Goal: Find contact information: Find contact information

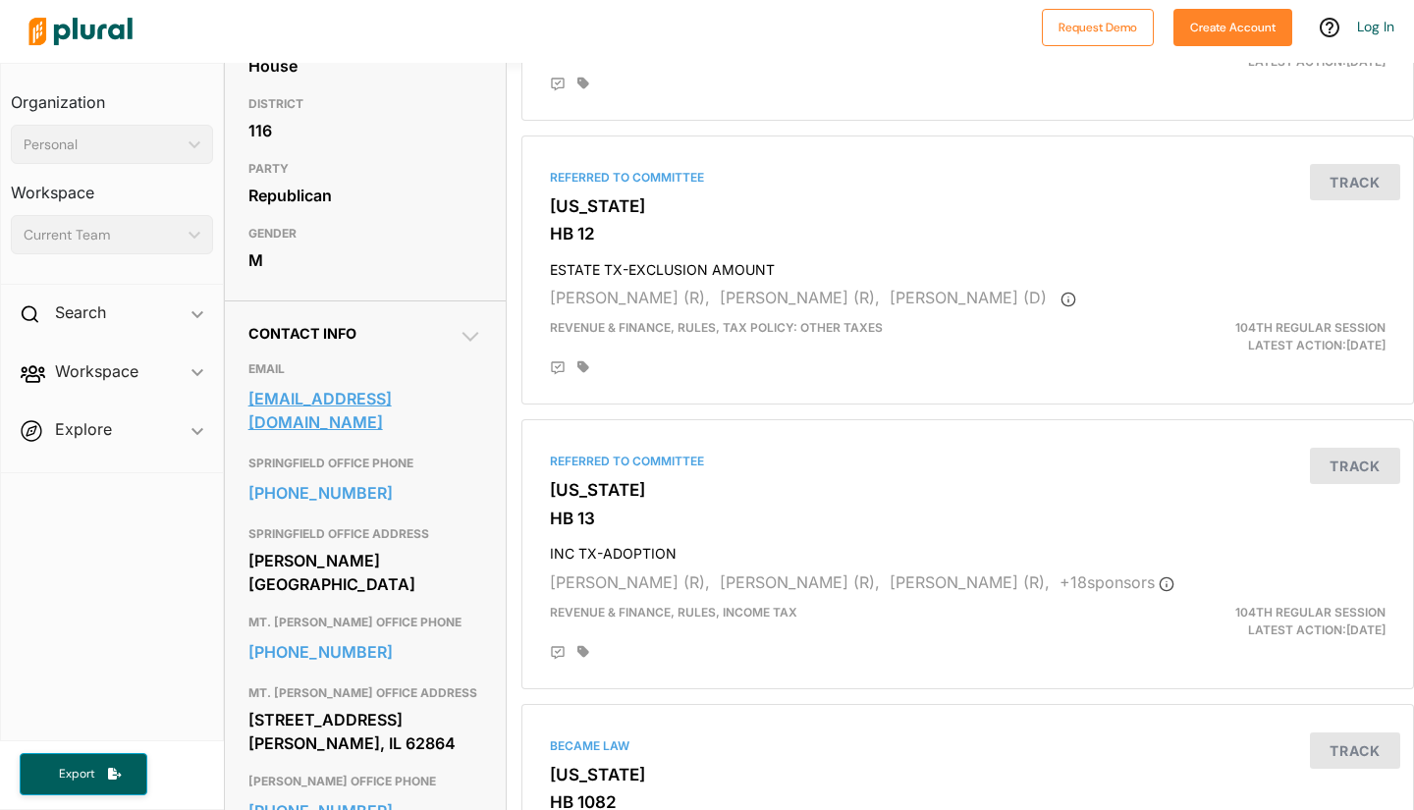
scroll to position [376, 0]
drag, startPoint x: 491, startPoint y: 434, endPoint x: 249, endPoint y: 441, distance: 241.7
click at [249, 441] on div "Contact Info EMAIL severin@ilhousegop.org SPRINGFIELD OFFICE PHONE 217-782-1051…" at bounding box center [365, 631] width 281 height 662
copy link "severin@ilhousegop.org"
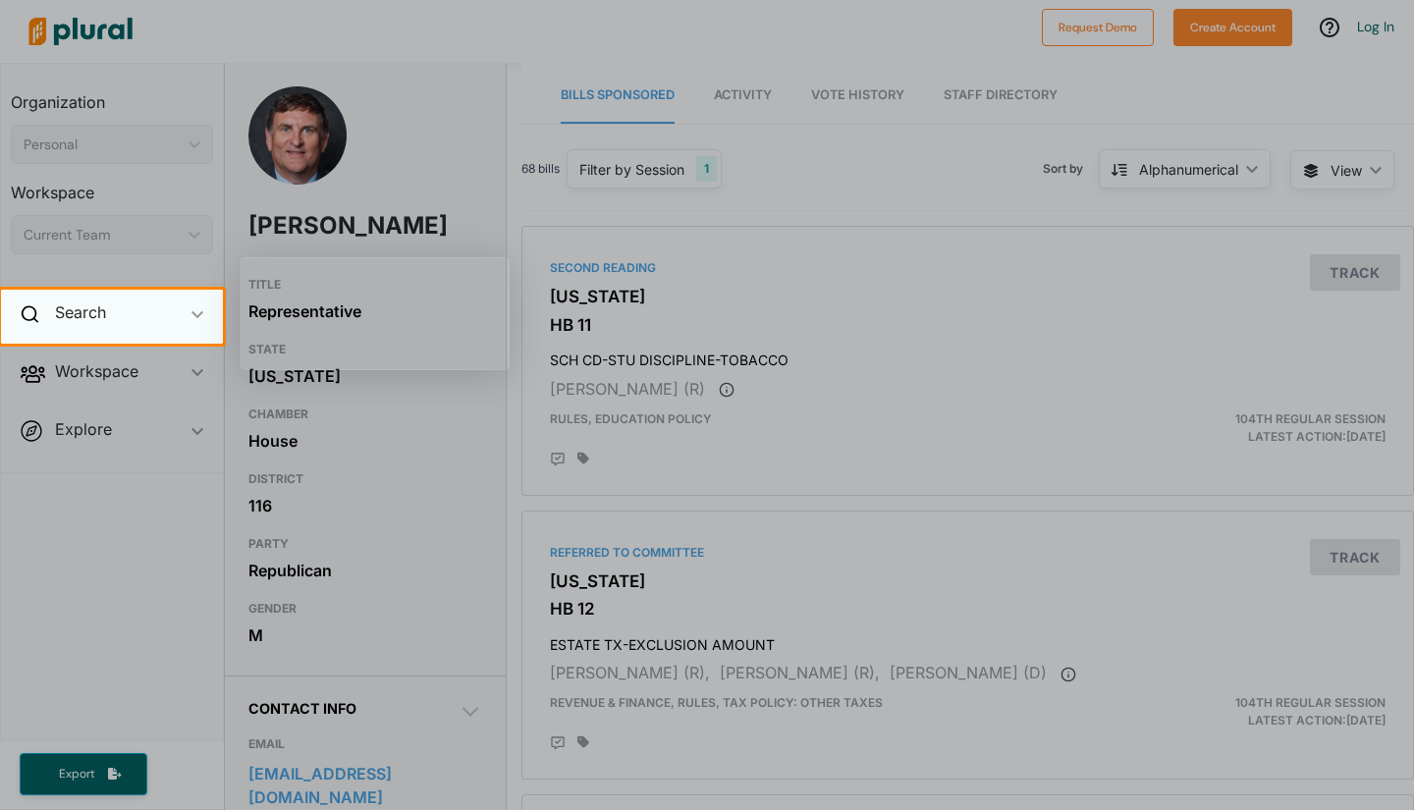
click at [121, 312] on div "Search ic_keyboard_arrow_down" at bounding box center [112, 316] width 222 height 53
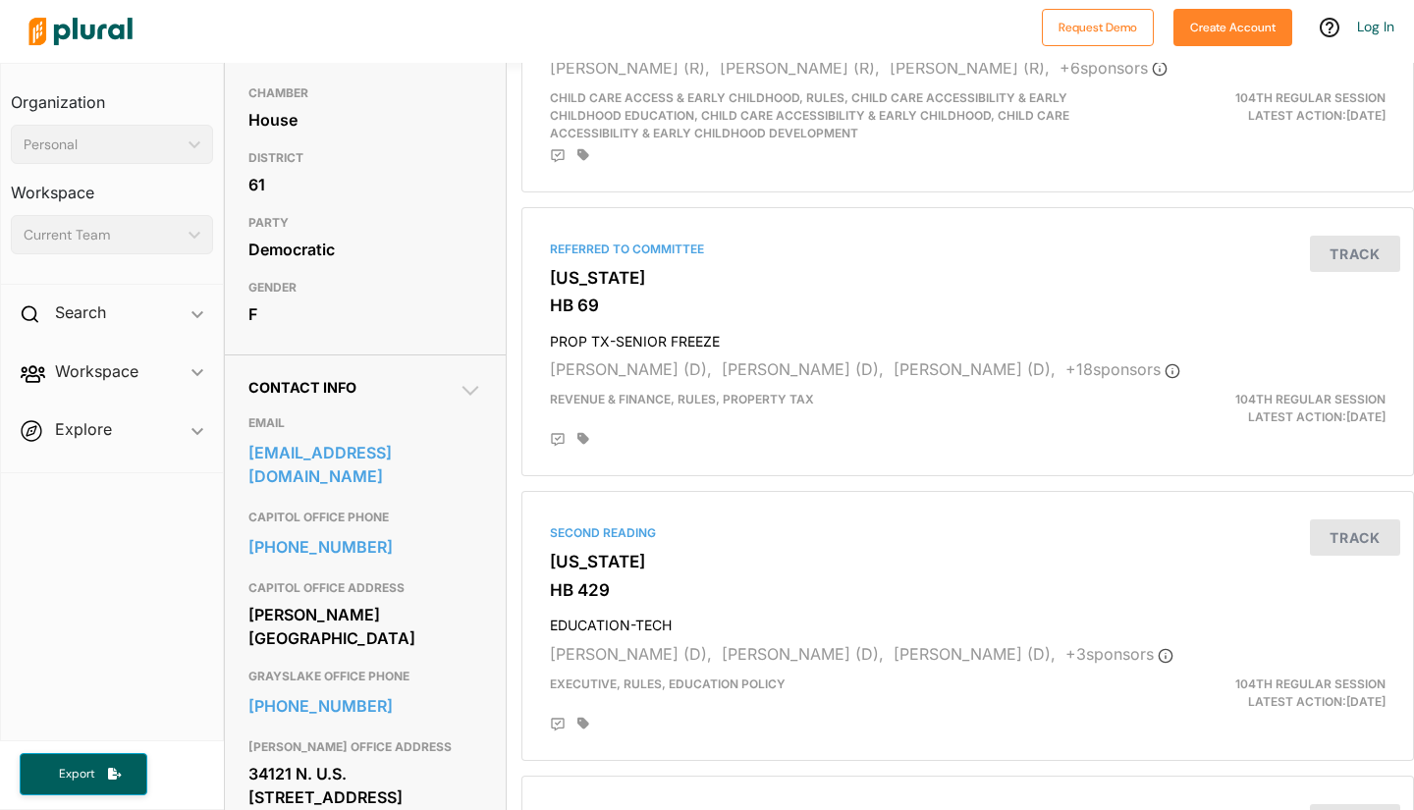
scroll to position [211, 0]
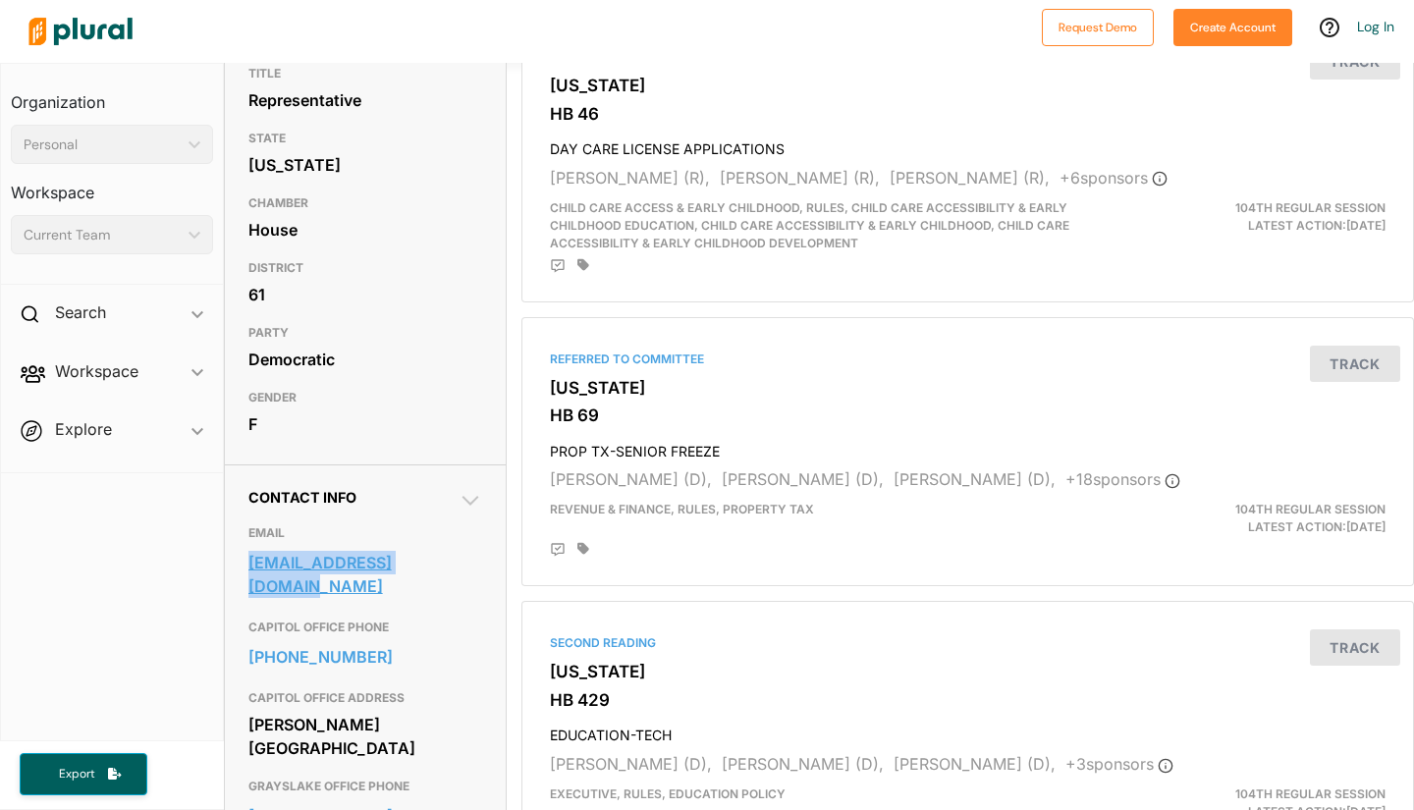
drag, startPoint x: 489, startPoint y: 596, endPoint x: 249, endPoint y: 603, distance: 240.7
click at [249, 603] on div "Contact Info EMAIL info@repjoycemason.com CAPITOL OFFICE PHONE 217-782-8151 CAP…" at bounding box center [365, 716] width 281 height 503
copy link "info@repjoycemason.com"
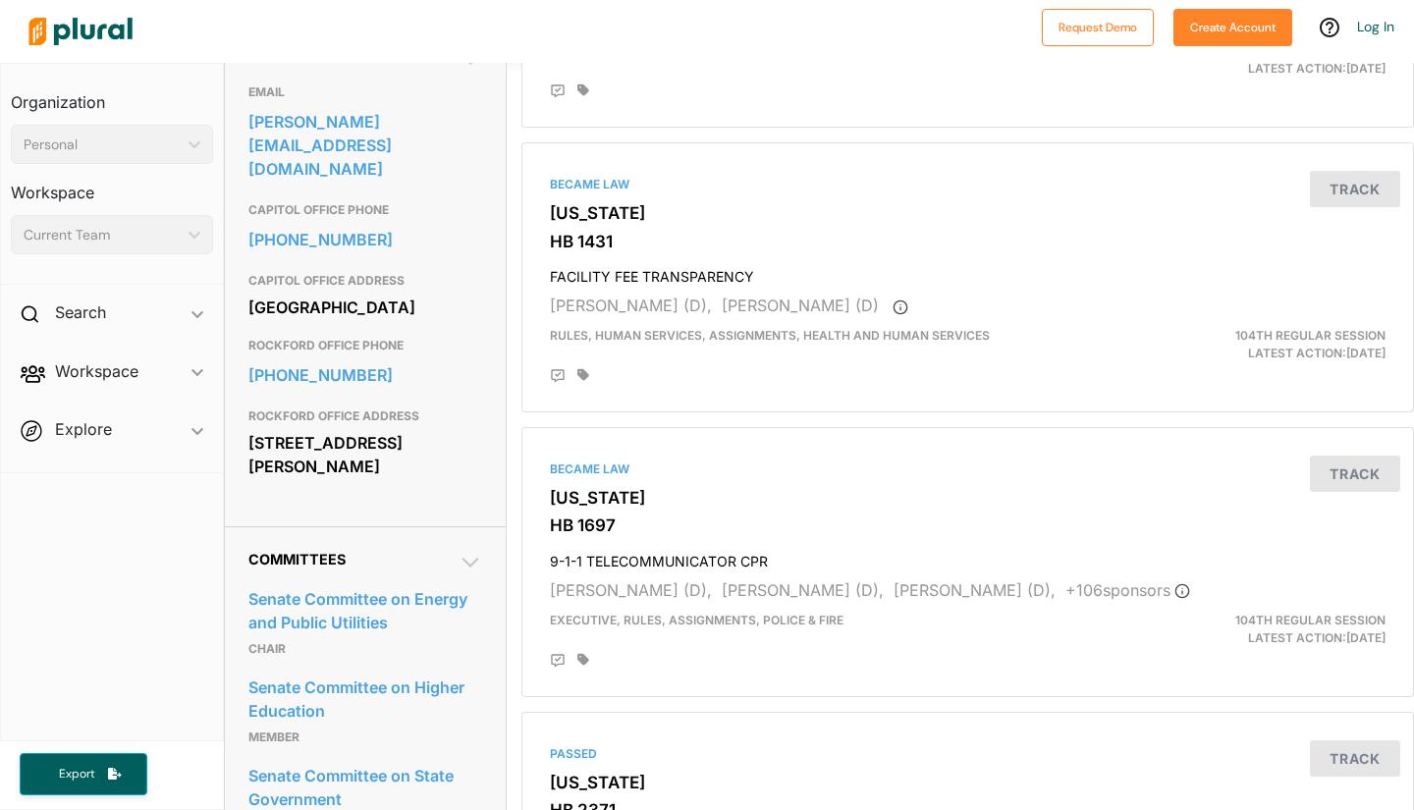
scroll to position [633, 0]
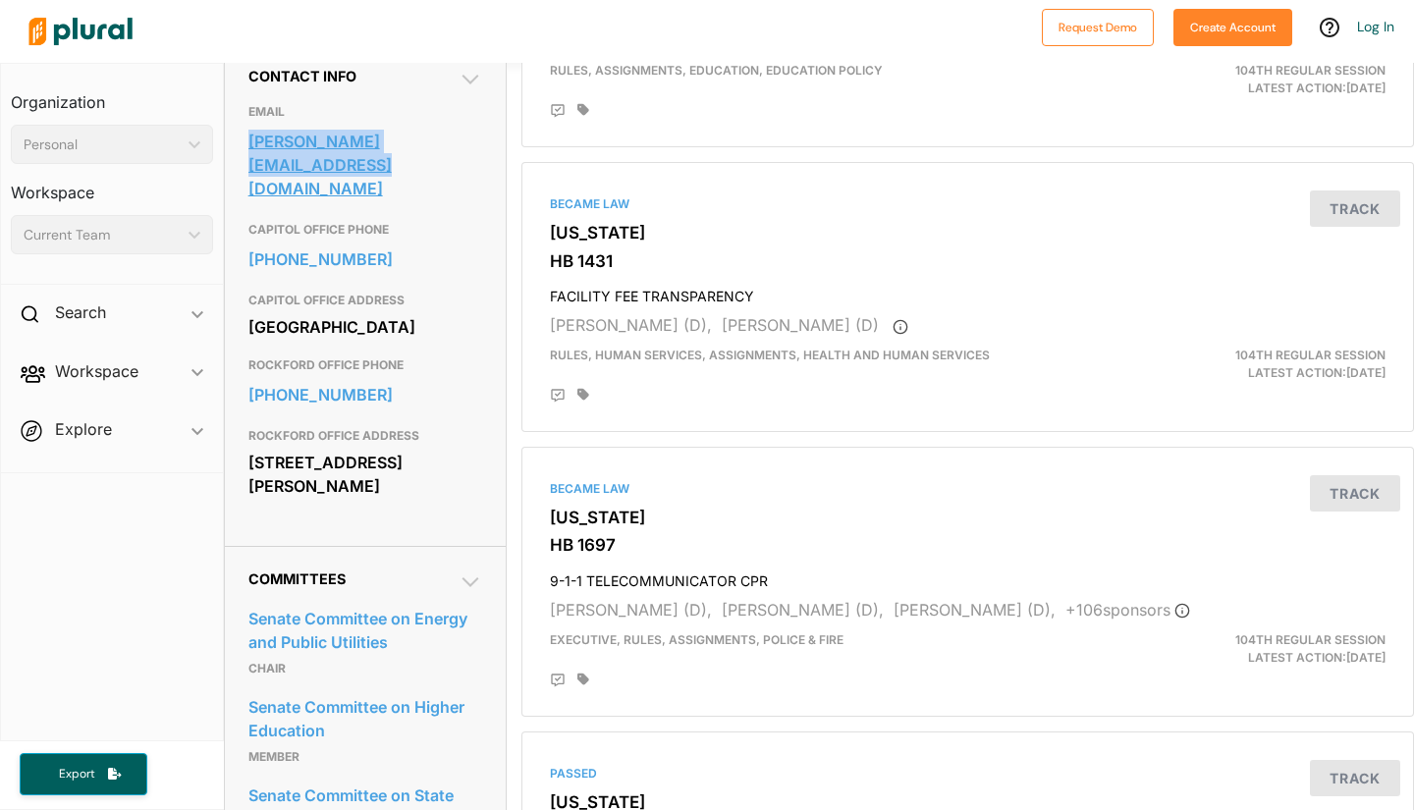
drag, startPoint x: 478, startPoint y: 216, endPoint x: 249, endPoint y: 186, distance: 231.8
click at [249, 186] on div "Contact Info EMAIL [PERSON_NAME][EMAIL_ADDRESS][DOMAIN_NAME] CAPITOL OFFICE PHO…" at bounding box center [365, 294] width 281 height 503
copy link "[PERSON_NAME][EMAIL_ADDRESS][DOMAIN_NAME]"
click at [282, 28] on div at bounding box center [526, 31] width 1013 height 69
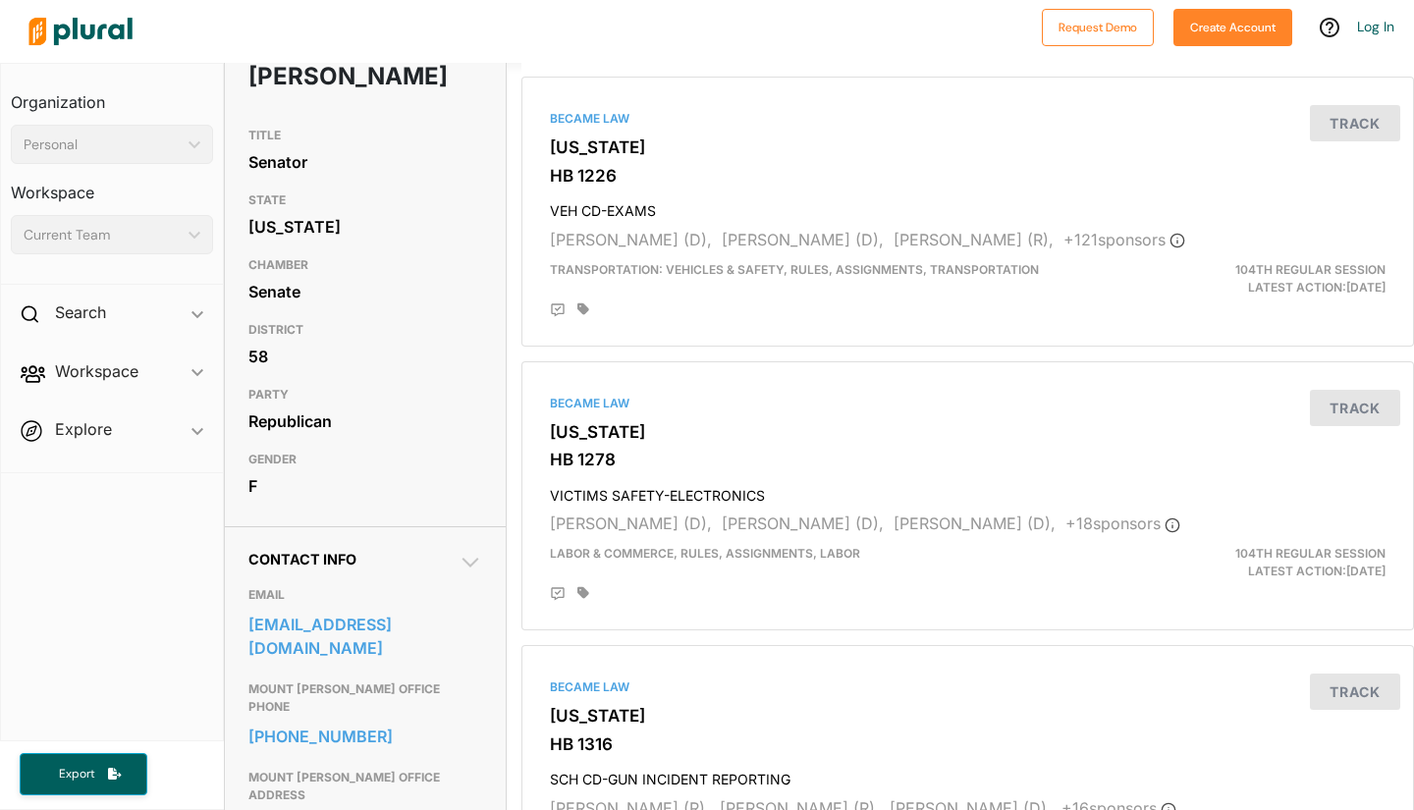
scroll to position [414, 0]
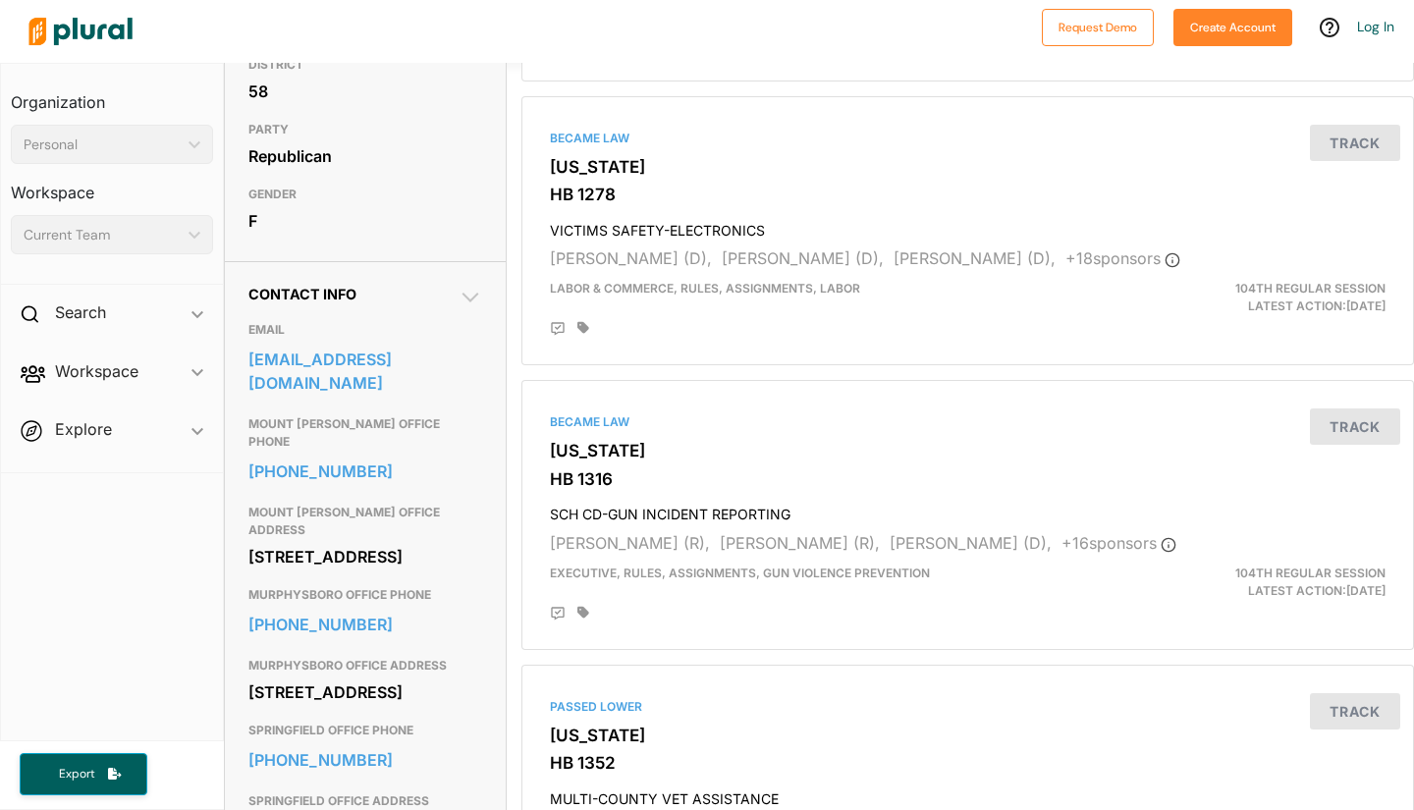
click at [484, 390] on div "Contact Info EMAIL staterepterribryant@gmail.com MOUNT VERNON OFFICE PHONE 618-…" at bounding box center [365, 586] width 281 height 650
drag, startPoint x: 485, startPoint y: 397, endPoint x: 252, endPoint y: 369, distance: 234.4
click at [252, 369] on div "Contact Info EMAIL staterepterribryant@gmail.com MOUNT VERNON OFFICE PHONE 618-…" at bounding box center [365, 586] width 281 height 650
copy link "staterepterribryant@gmail.com"
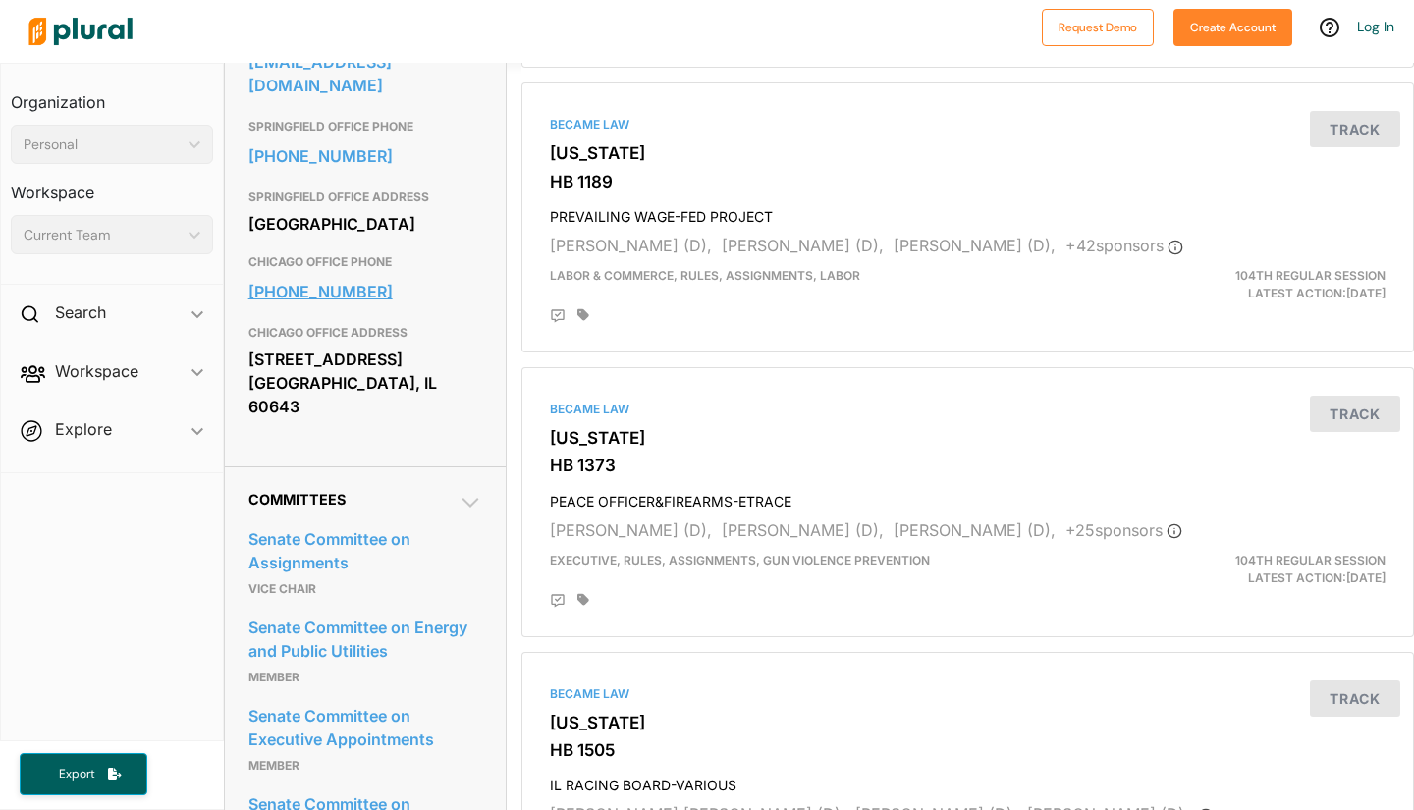
scroll to position [661, 0]
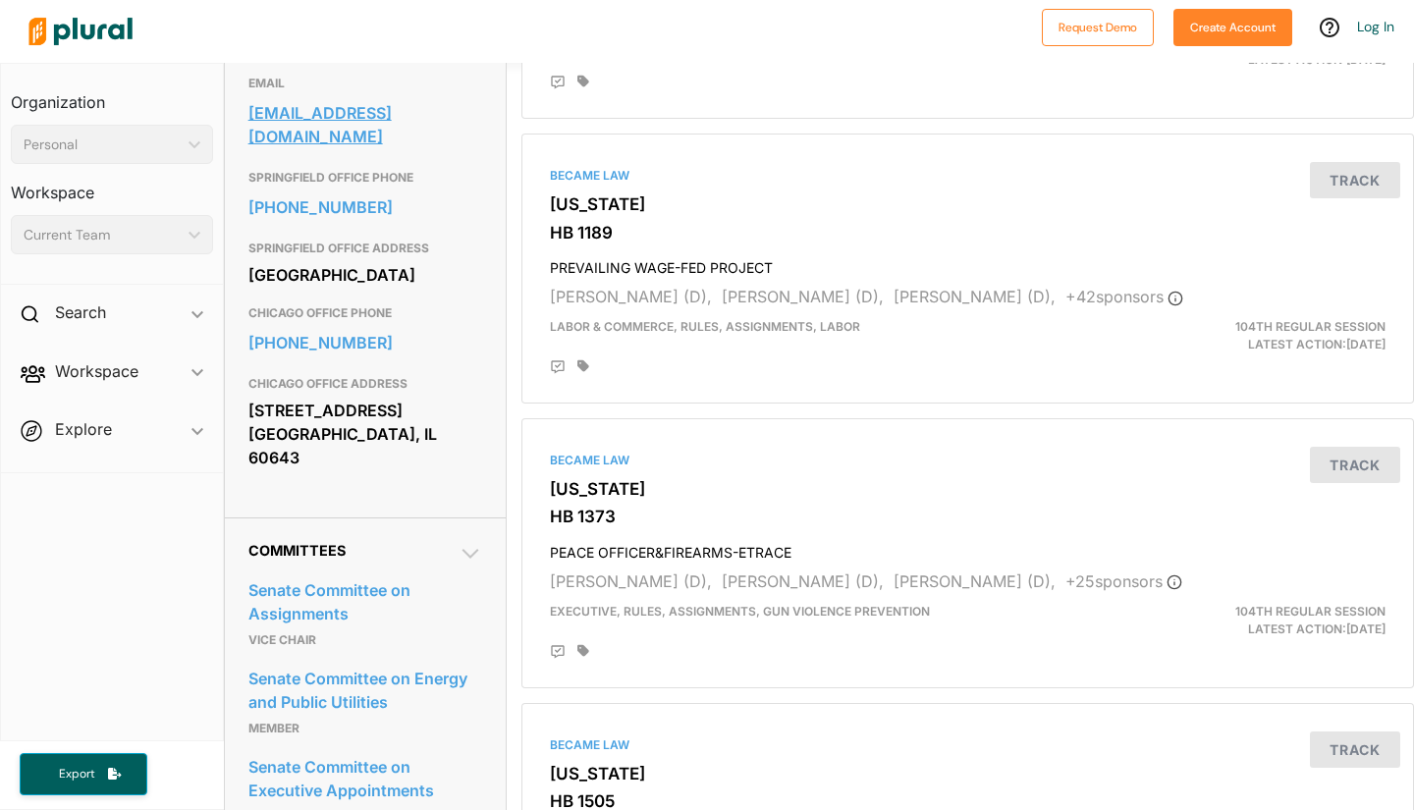
drag, startPoint x: 418, startPoint y: 193, endPoint x: 251, endPoint y: 156, distance: 171.1
click at [251, 156] on div "EMAIL staterepbillcunningham@gmail.com" at bounding box center [366, 113] width 234 height 94
copy link "staterepbillcunningham@gmail.com"
click at [96, 568] on nav "Organization Personal ic_keyboard_arrow_down Personal Workspace Current Team ic…" at bounding box center [112, 402] width 224 height 679
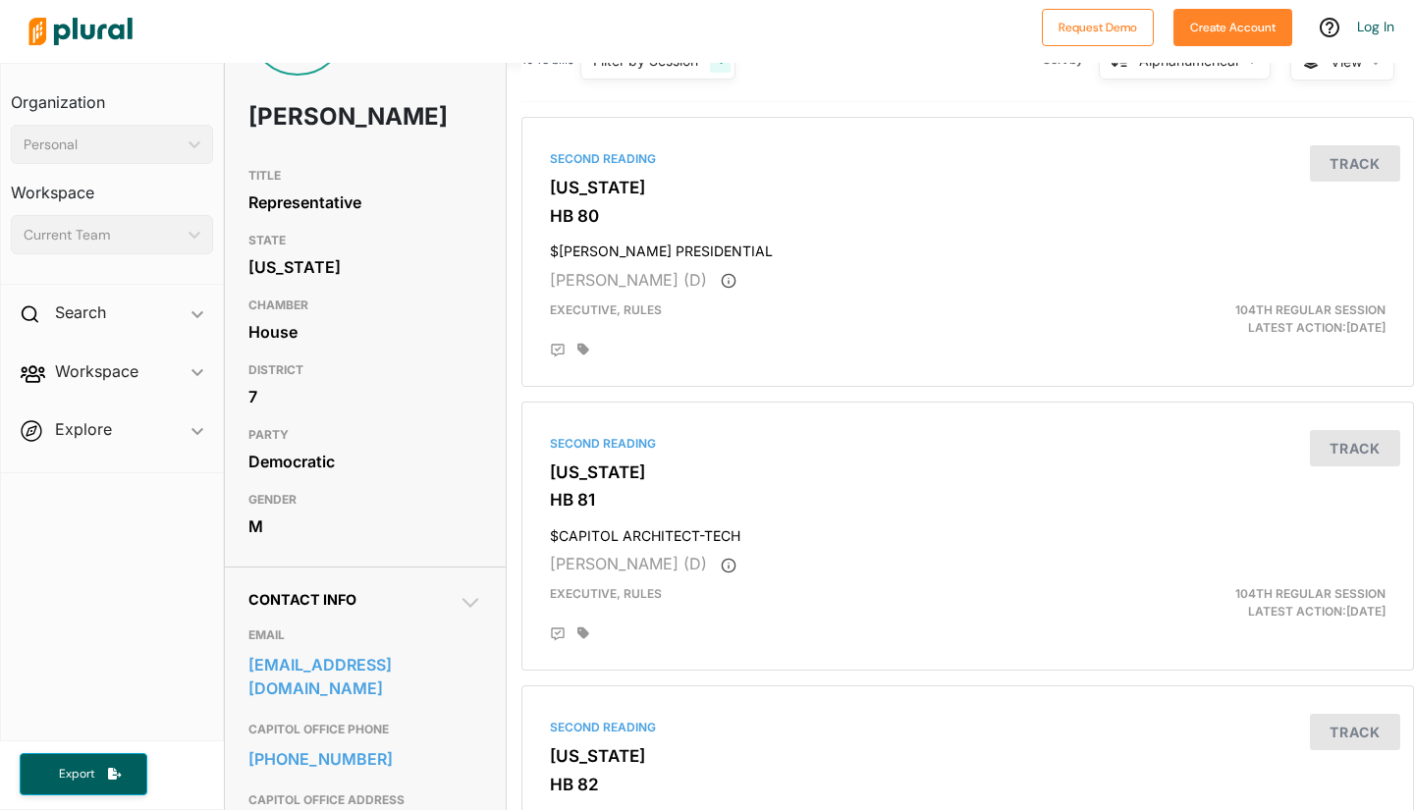
scroll to position [388, 0]
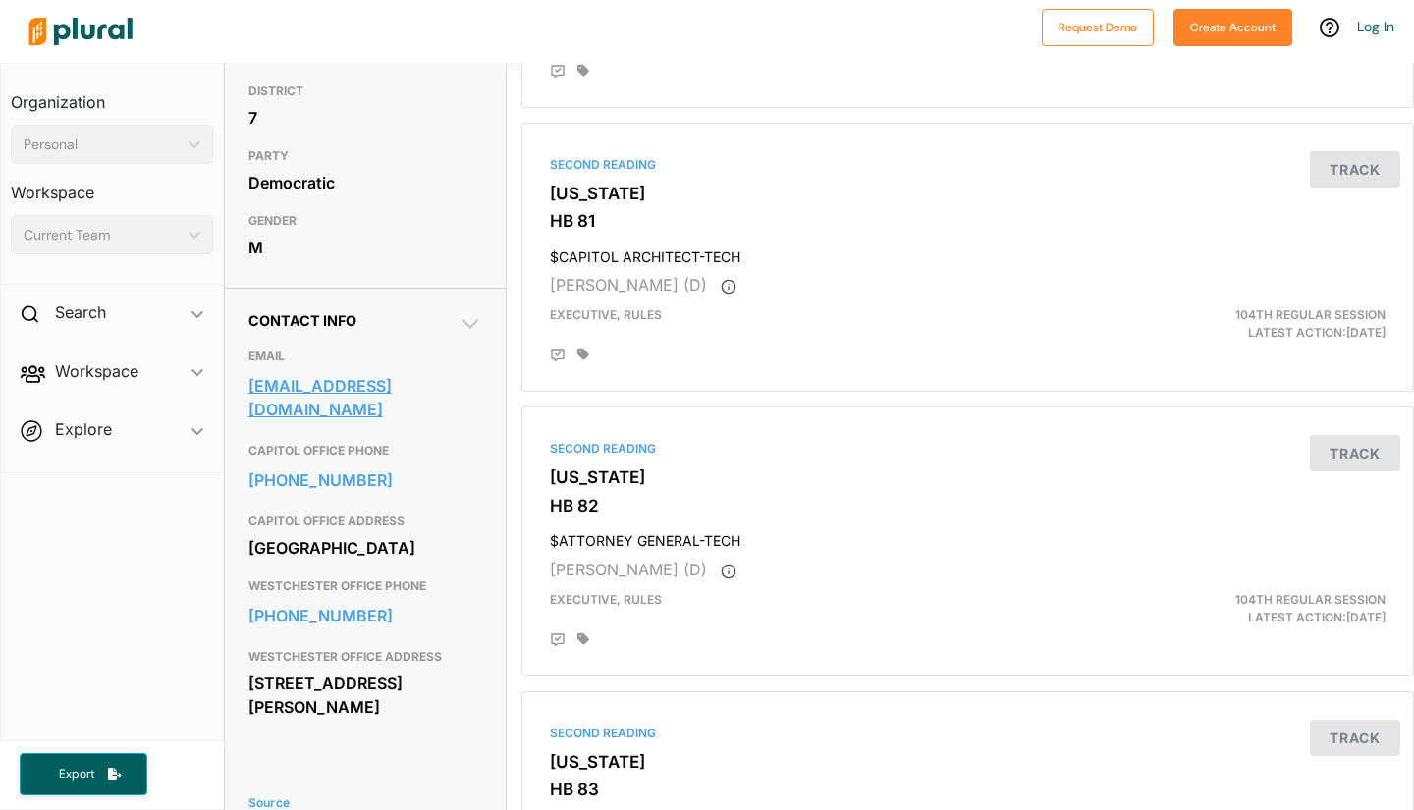
drag, startPoint x: 401, startPoint y: 461, endPoint x: 250, endPoint y: 425, distance: 154.4
click at [250, 425] on div "repwelch@emanuelchriswelch.com" at bounding box center [366, 397] width 234 height 59
copy link "repwelch@emanuelchriswelch.com"
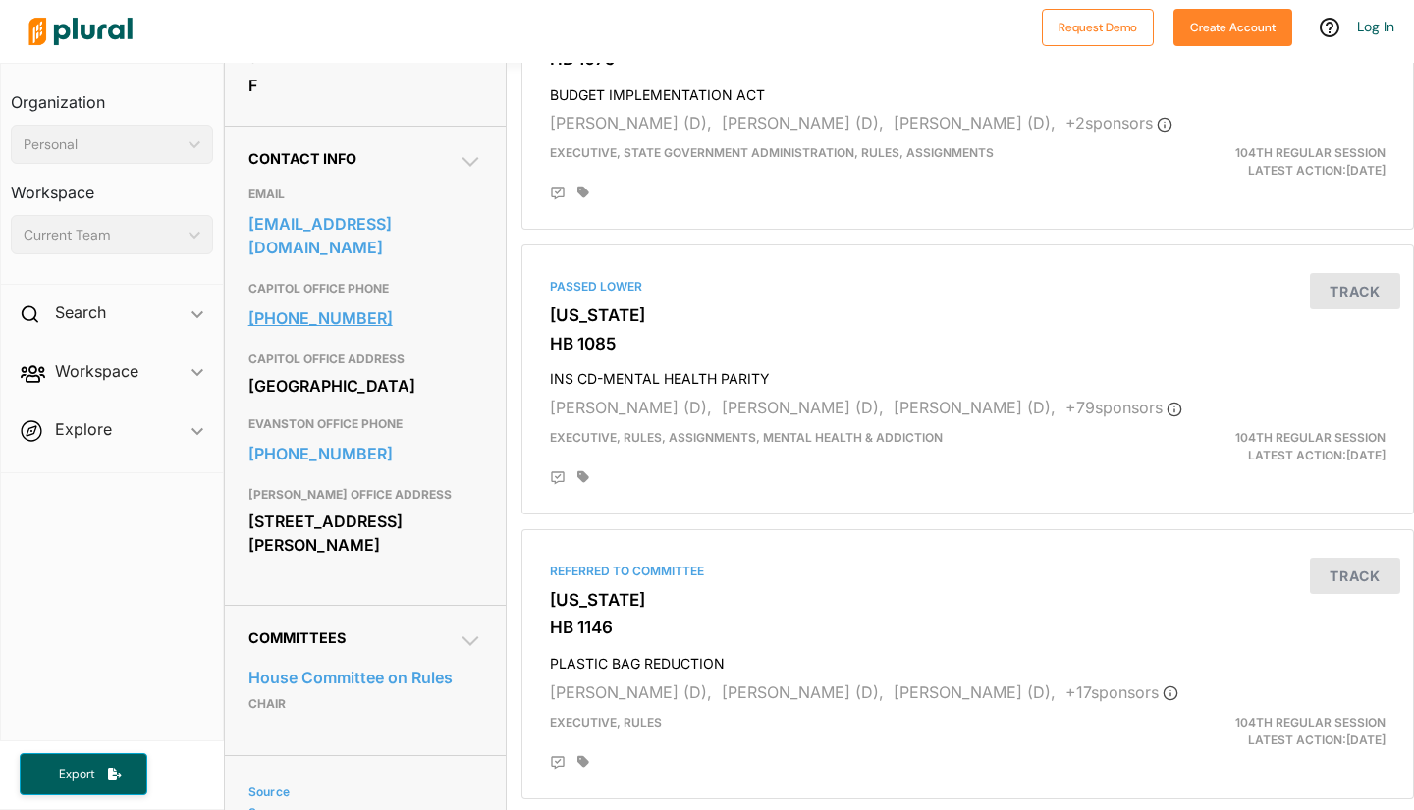
scroll to position [547, 0]
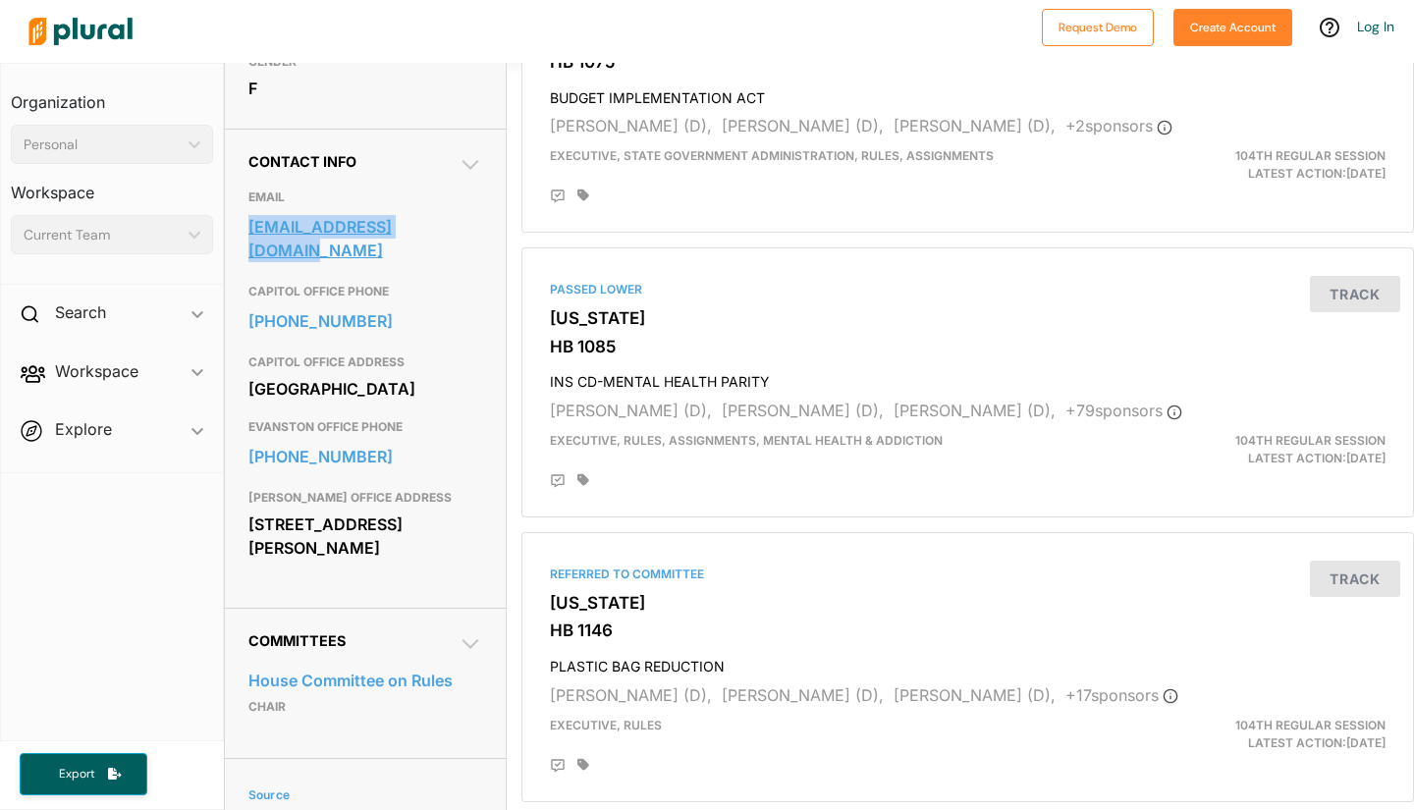
drag, startPoint x: 474, startPoint y: 267, endPoint x: 248, endPoint y: 261, distance: 227.0
click at [249, 261] on div "Contact Info EMAIL contact@robyngabel.com CAPITOL OFFICE PHONE 217-782-8052 CAP…" at bounding box center [365, 368] width 281 height 479
copy link "contact@robyngabel.com"
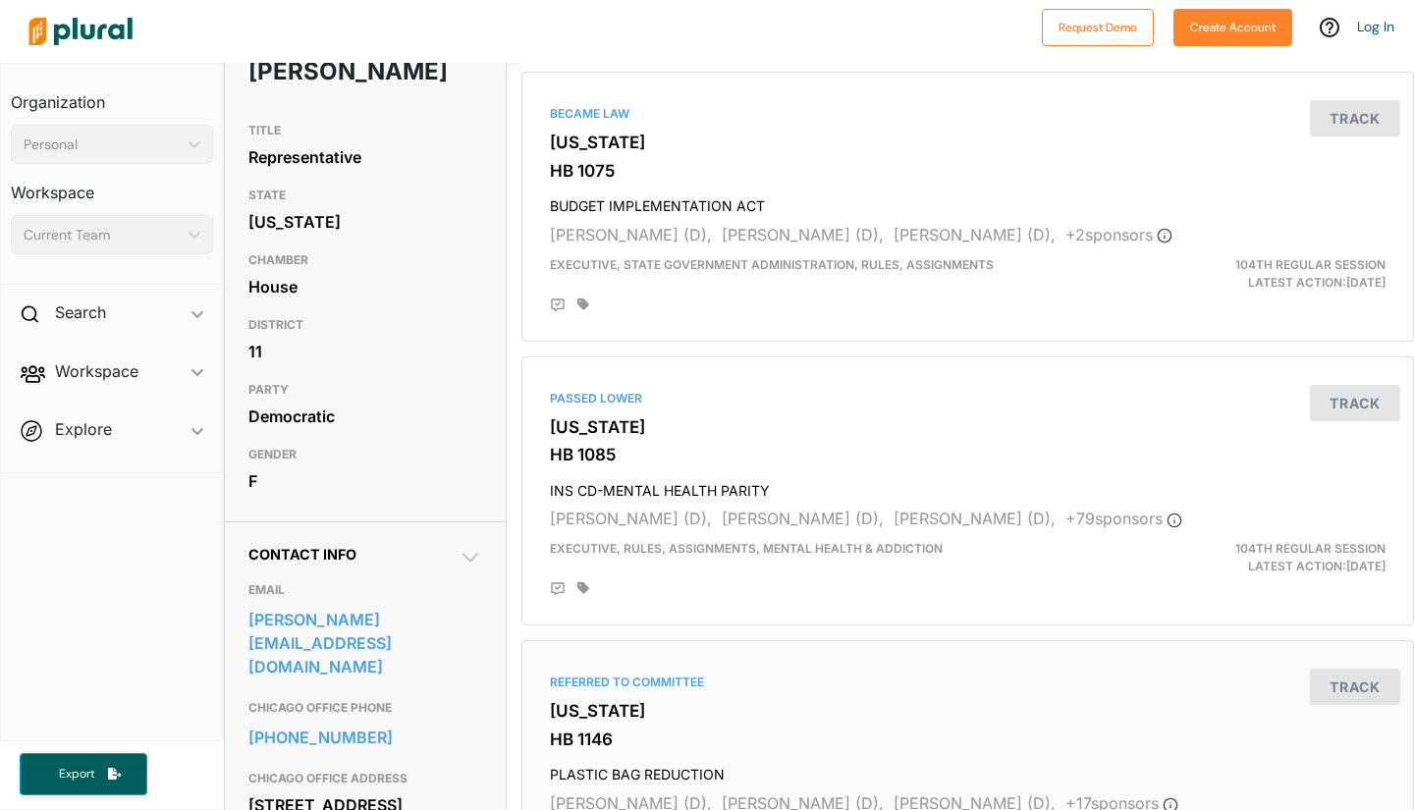
scroll to position [361, 0]
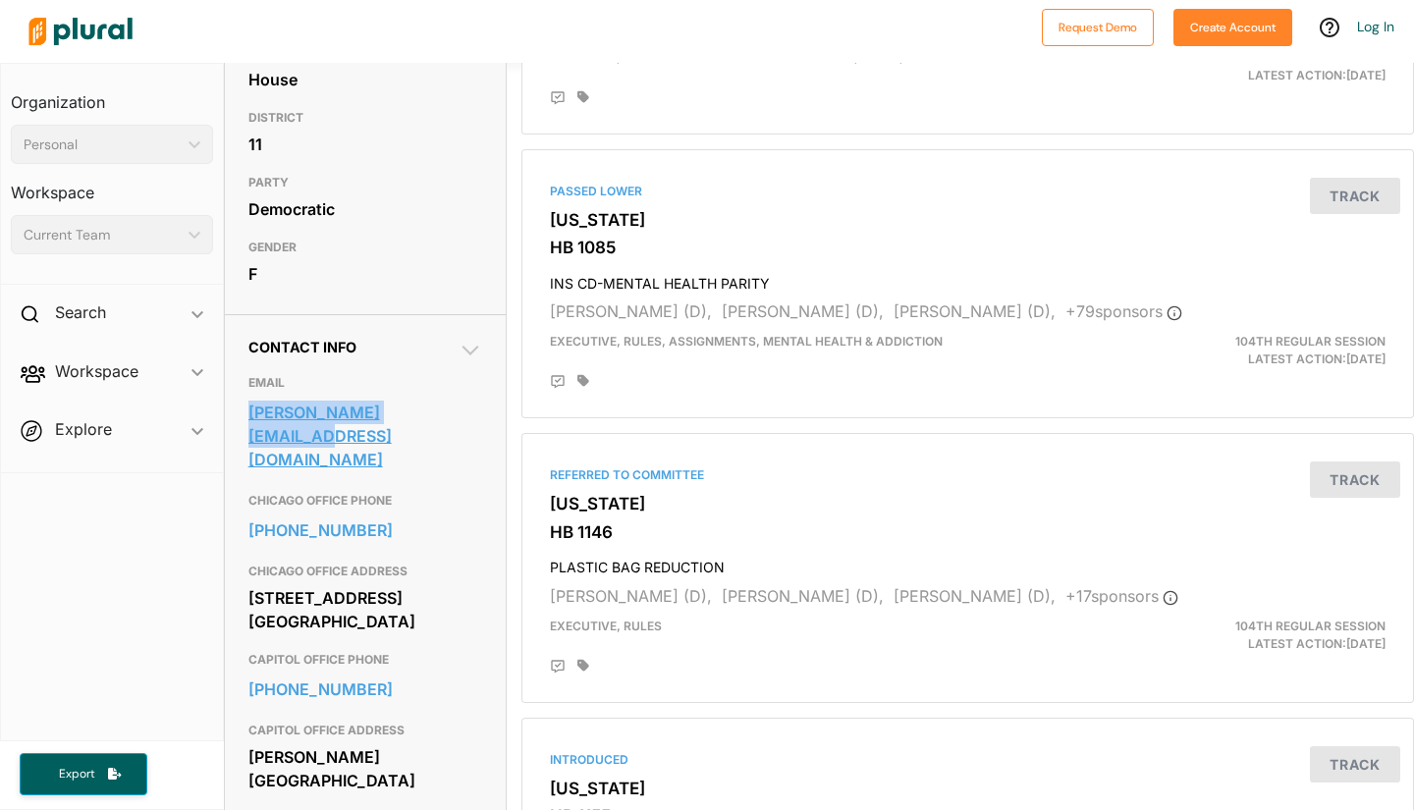
drag, startPoint x: 485, startPoint y: 462, endPoint x: 249, endPoint y: 453, distance: 236.9
click at [250, 452] on div "Contact Info EMAIL [PERSON_NAME][EMAIL_ADDRESS][DOMAIN_NAME] CHICAGO OFFICE PHO…" at bounding box center [365, 577] width 281 height 526
copy link "[PERSON_NAME][EMAIL_ADDRESS][DOMAIN_NAME]"
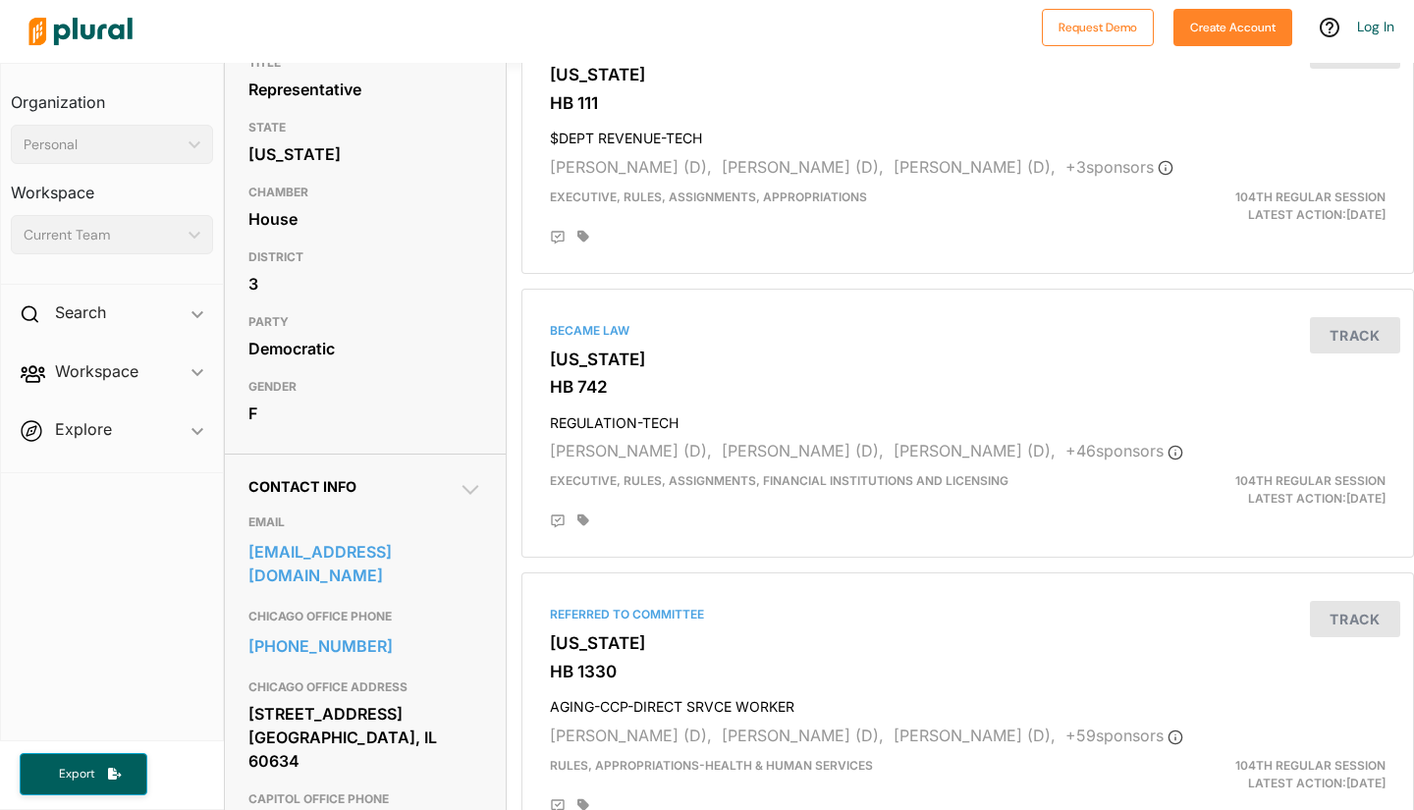
scroll to position [484, 0]
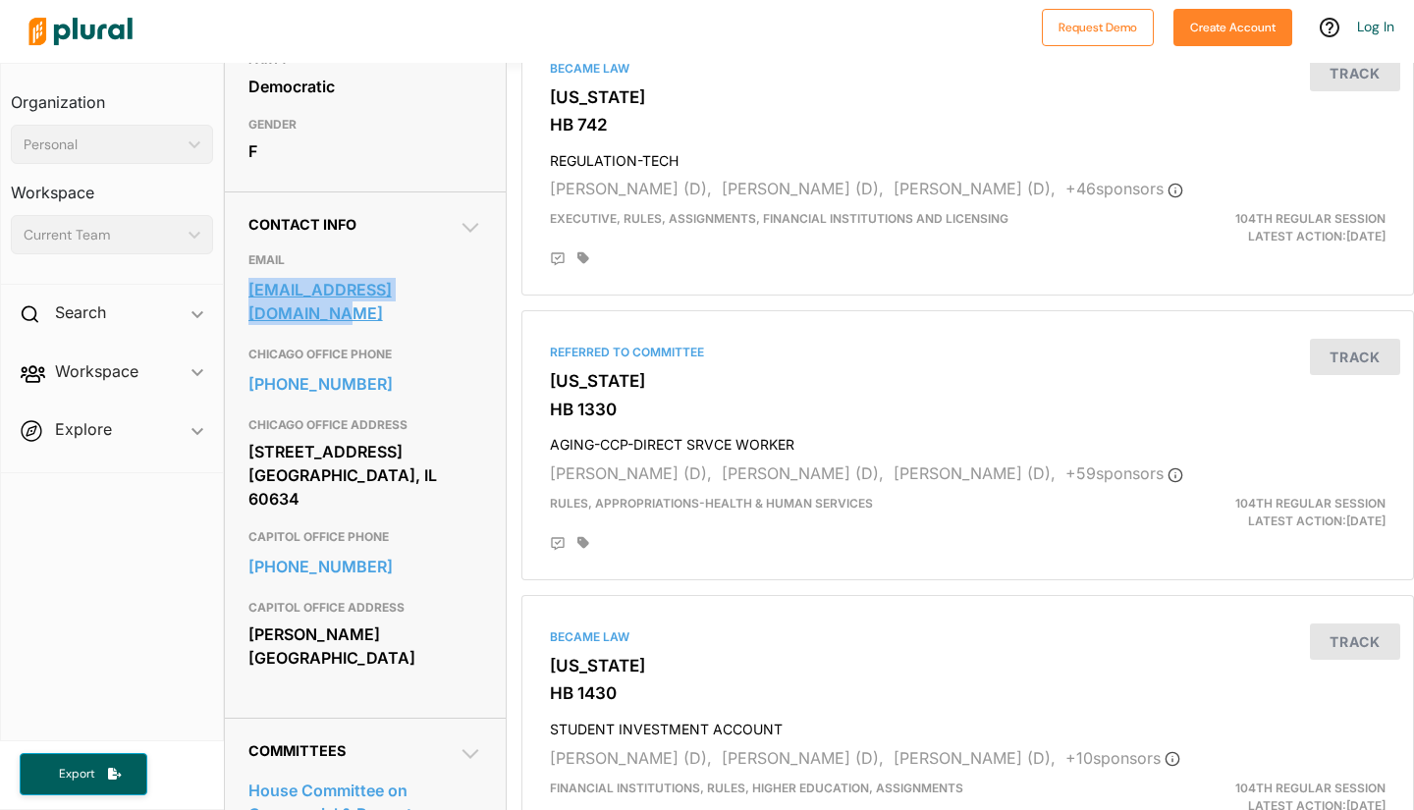
drag, startPoint x: 489, startPoint y: 333, endPoint x: 251, endPoint y: 328, distance: 237.7
click at [251, 328] on div "Contact Info EMAIL staterepdelgado@gmail.com CHICAGO OFFICE PHONE 773-237-4558 …" at bounding box center [365, 455] width 281 height 526
copy link "staterepdelgado@gmail.com"
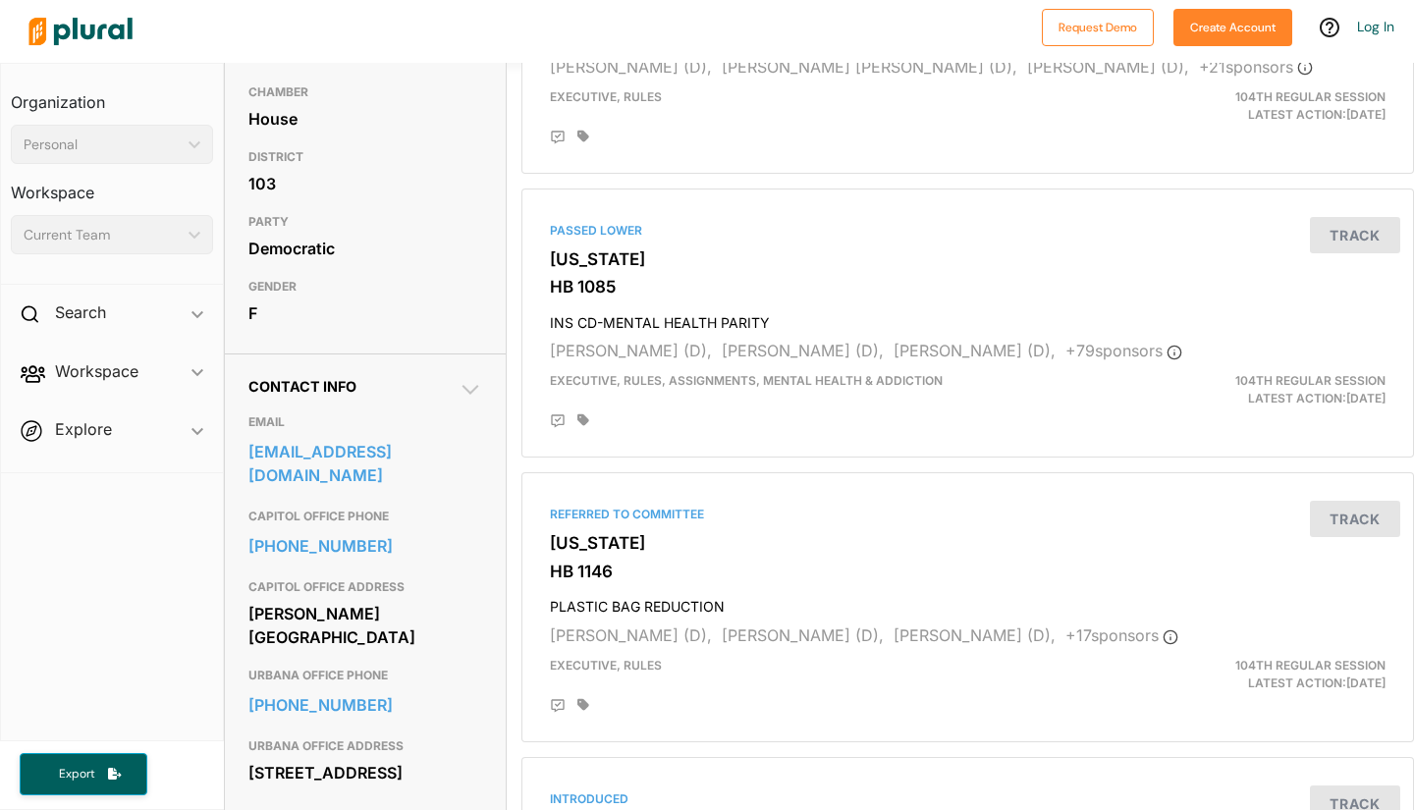
scroll to position [512, 0]
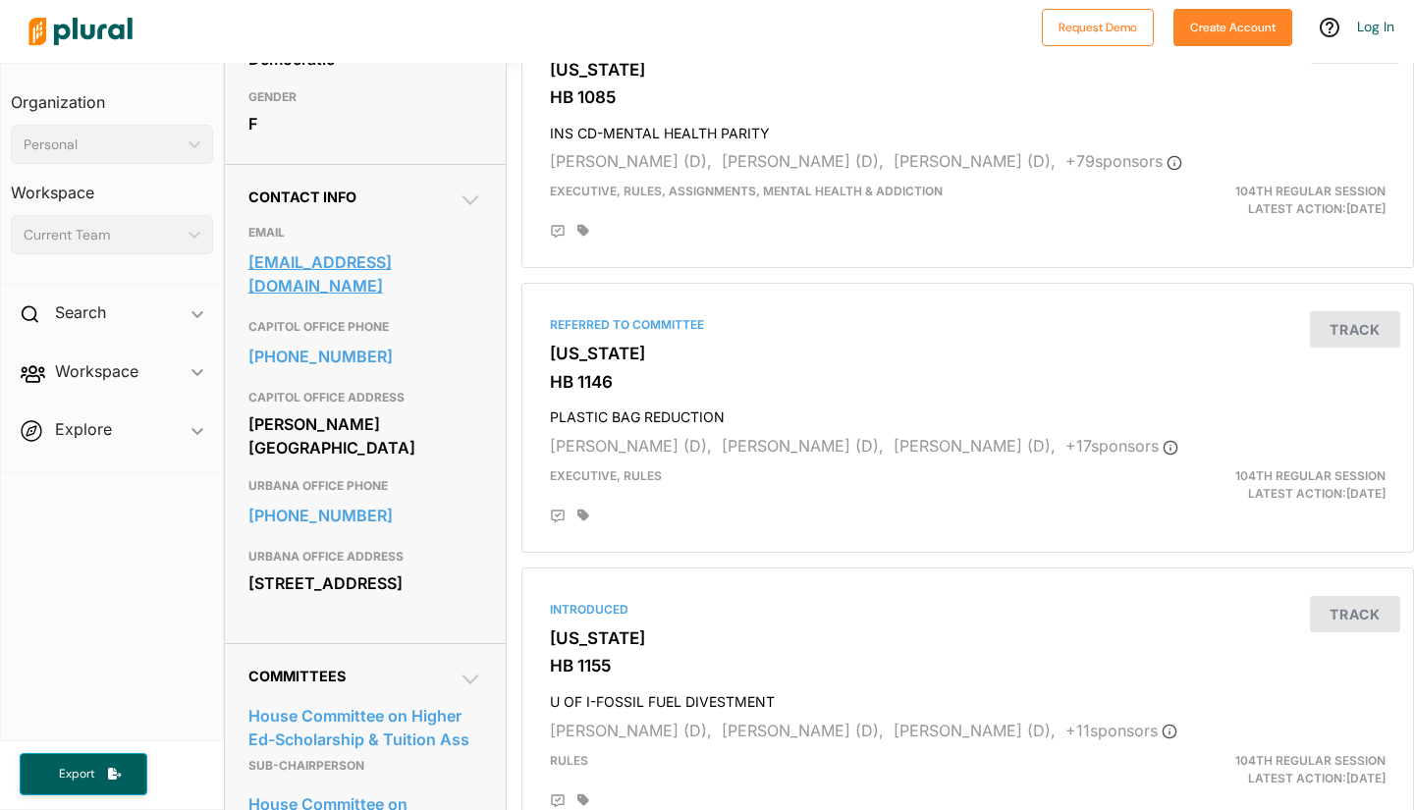
drag, startPoint x: 444, startPoint y: 337, endPoint x: 249, endPoint y: 306, distance: 197.8
click at [249, 304] on div "assistance@staterepcarolammons.com" at bounding box center [366, 274] width 234 height 59
copy link "assistance@staterepcarolammons.com"
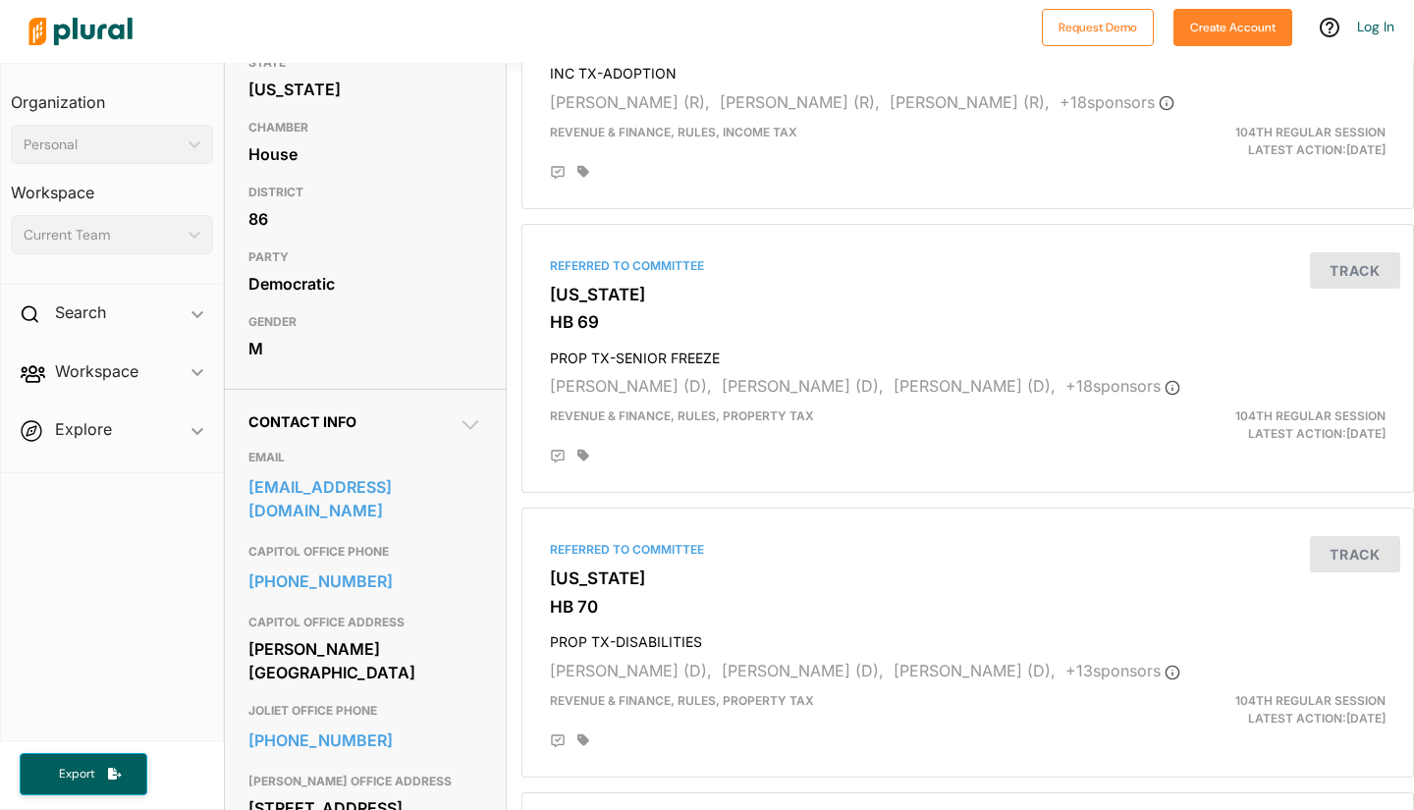
scroll to position [366, 0]
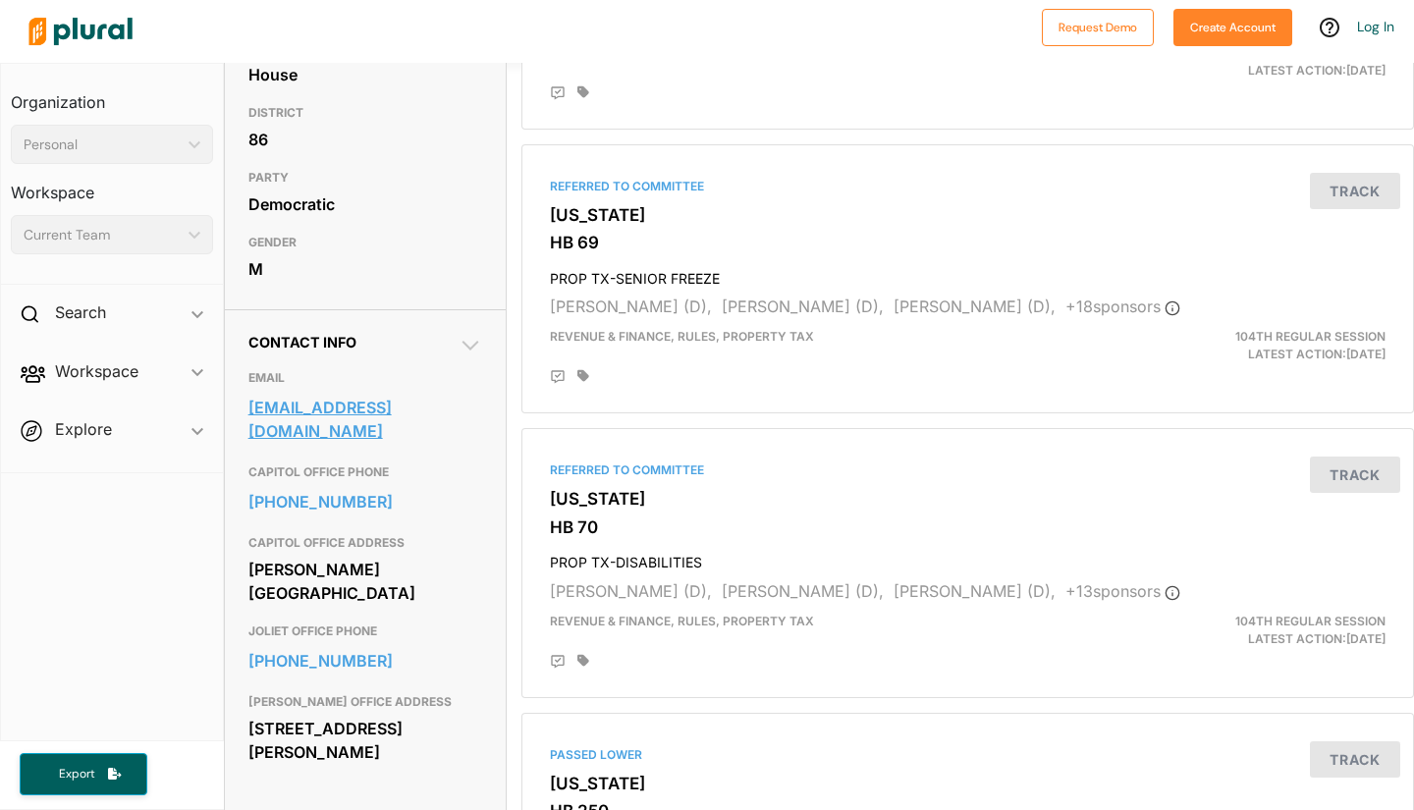
drag, startPoint x: 407, startPoint y: 447, endPoint x: 251, endPoint y: 414, distance: 158.7
click at [251, 414] on div "statereplarrywalshjr@gmail.com" at bounding box center [366, 419] width 234 height 59
copy link "statereplarrywalshjr@gmail.com"
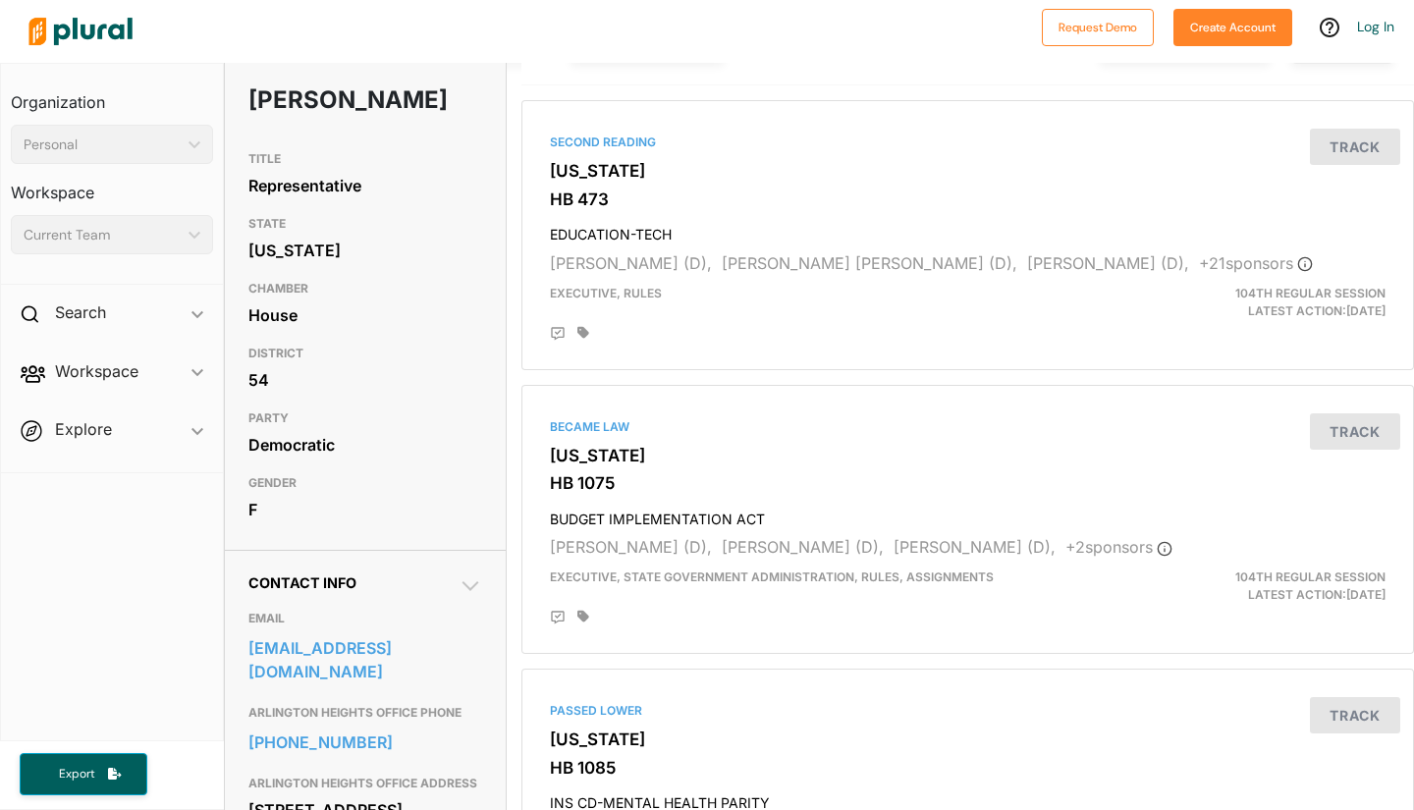
scroll to position [375, 0]
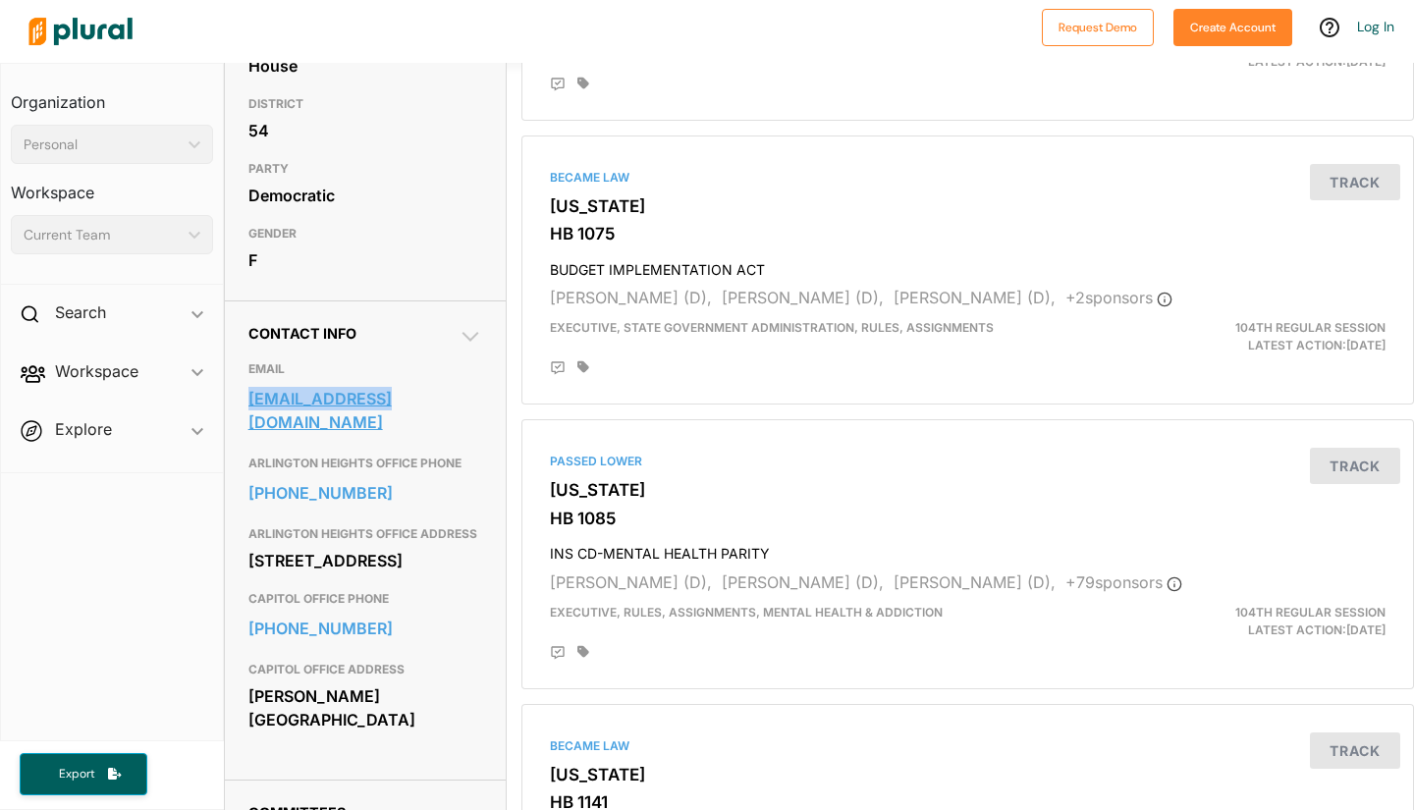
drag, startPoint x: 469, startPoint y: 454, endPoint x: 249, endPoint y: 439, distance: 220.5
click at [249, 439] on div "EMAIL info@repmbc.com" at bounding box center [366, 399] width 234 height 94
copy link "info@repmbc.com"
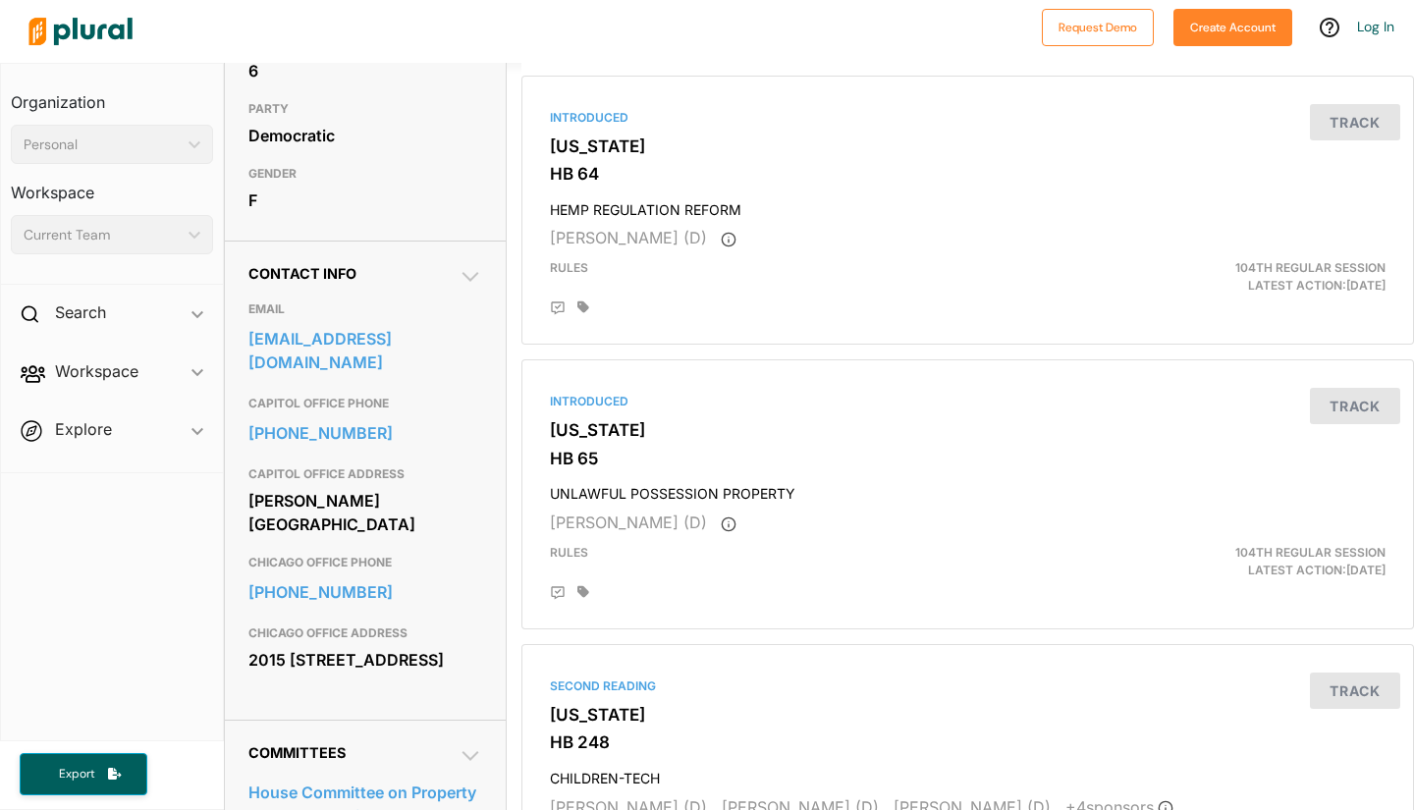
scroll to position [436, 0]
drag, startPoint x: 468, startPoint y: 385, endPoint x: 249, endPoint y: 376, distance: 219.2
click at [249, 376] on div "Contact Info EMAIL [EMAIL_ADDRESS][DOMAIN_NAME] CAPITOL OFFICE PHONE [PHONE_NUM…" at bounding box center [365, 479] width 281 height 479
copy link "[EMAIL_ADDRESS][DOMAIN_NAME]"
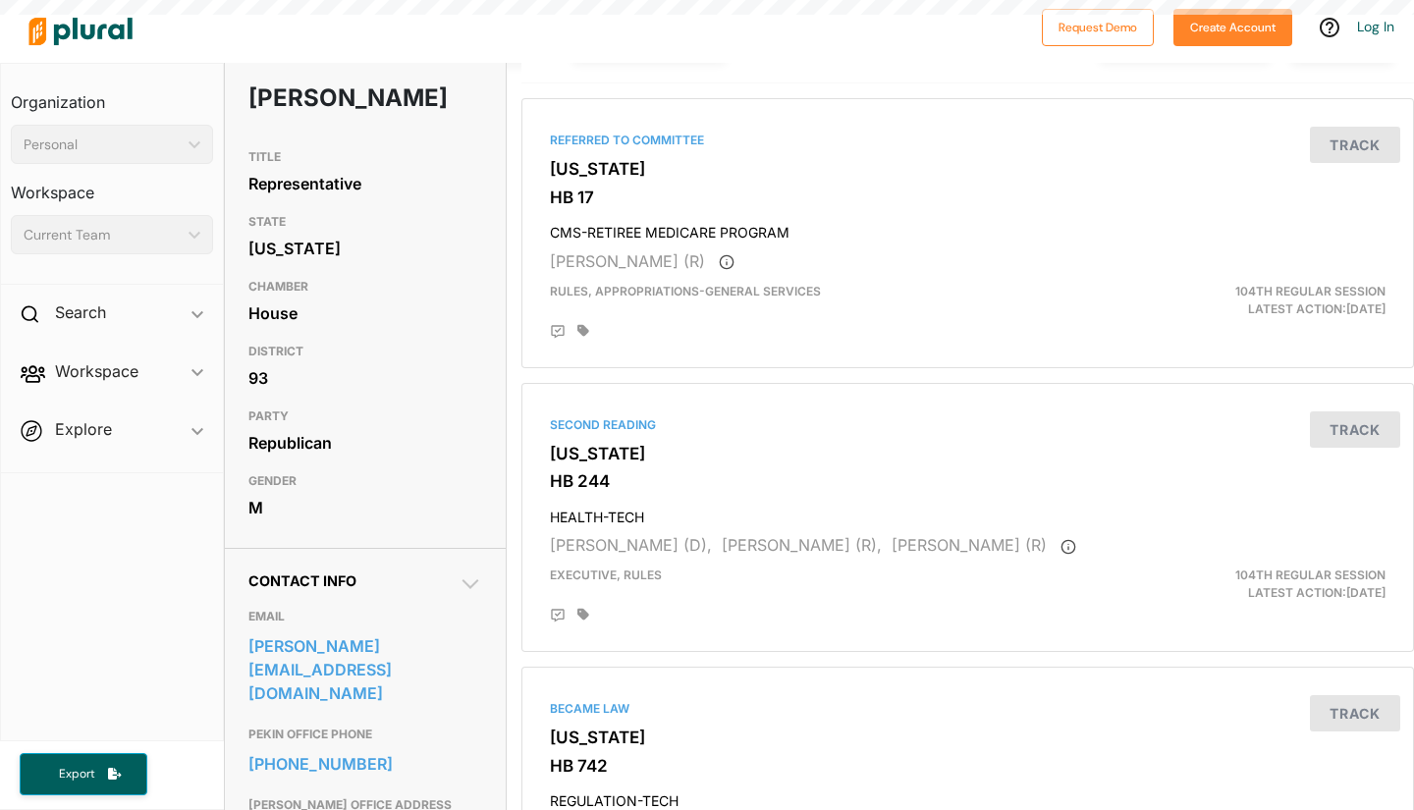
scroll to position [503, 0]
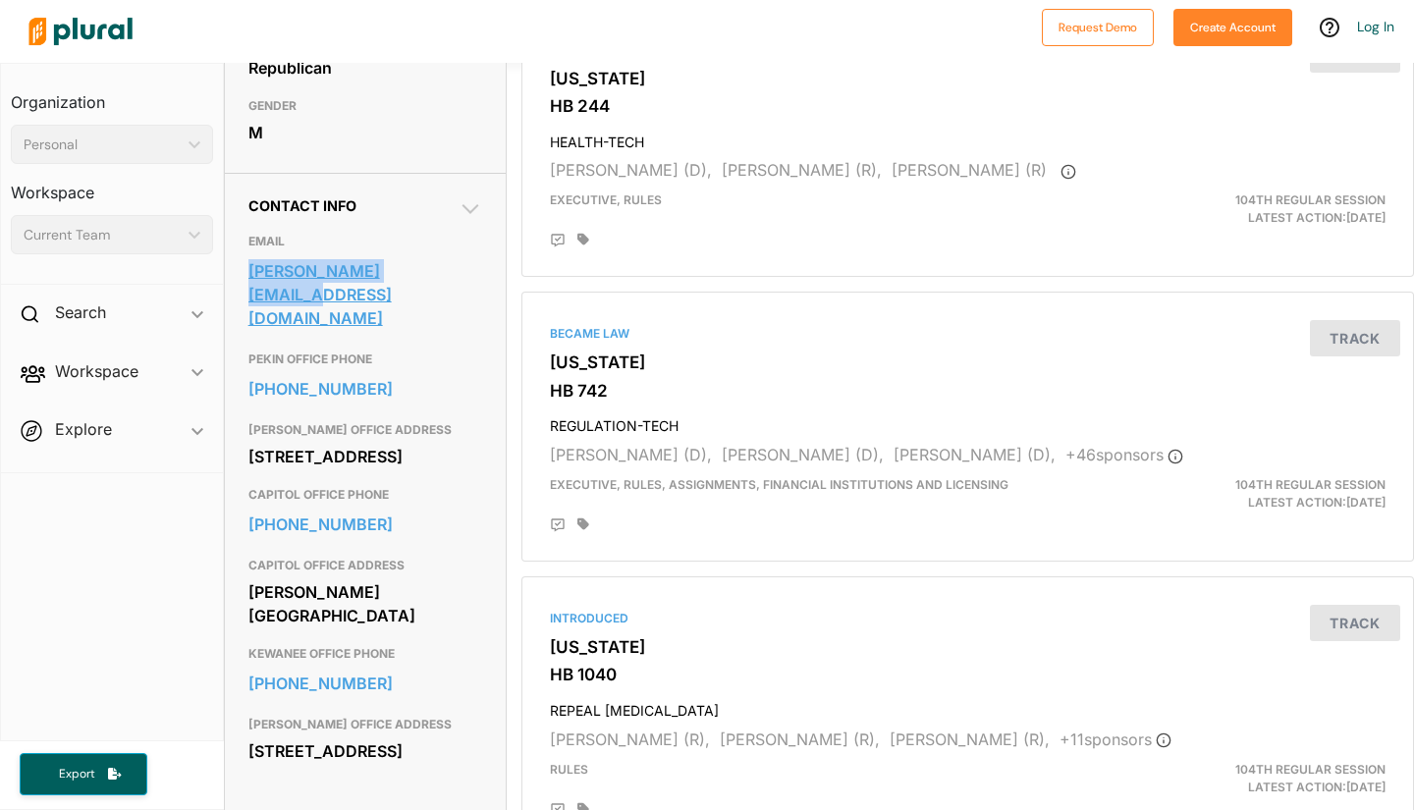
drag, startPoint x: 483, startPoint y: 317, endPoint x: 253, endPoint y: 307, distance: 230.0
click at [253, 307] on div "Contact Info EMAIL weaver@ilhousegop.org PEKIN OFFICE PHONE 309-204-6514 PEKIN …" at bounding box center [365, 492] width 281 height 638
copy link "weaver@ilhousegop.org"
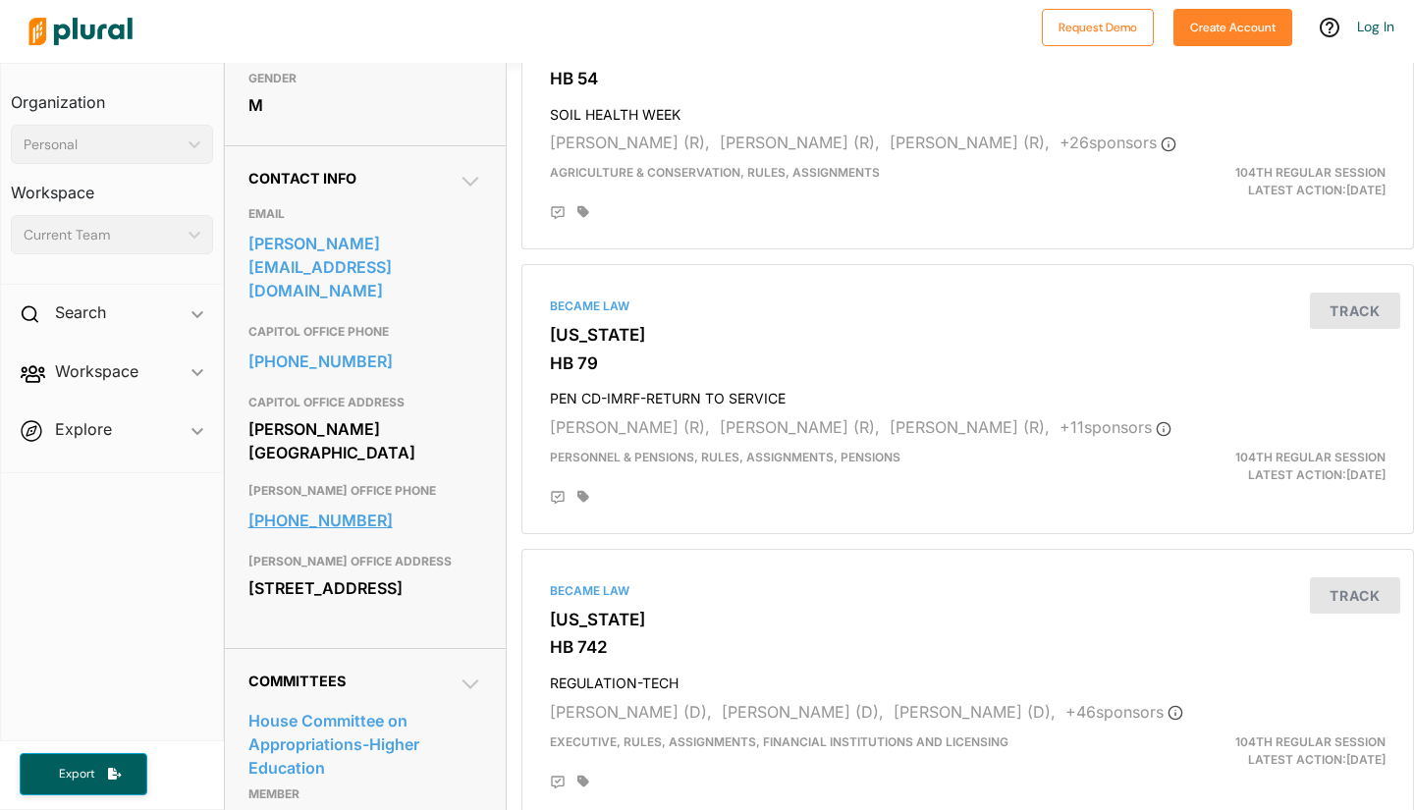
scroll to position [531, 0]
drag, startPoint x: 437, startPoint y: 253, endPoint x: 249, endPoint y: 250, distance: 187.6
click at [249, 250] on div "EMAIL fritts@ilhousegop.org" at bounding box center [366, 254] width 234 height 118
copy link "fritts@ilhousegop.org"
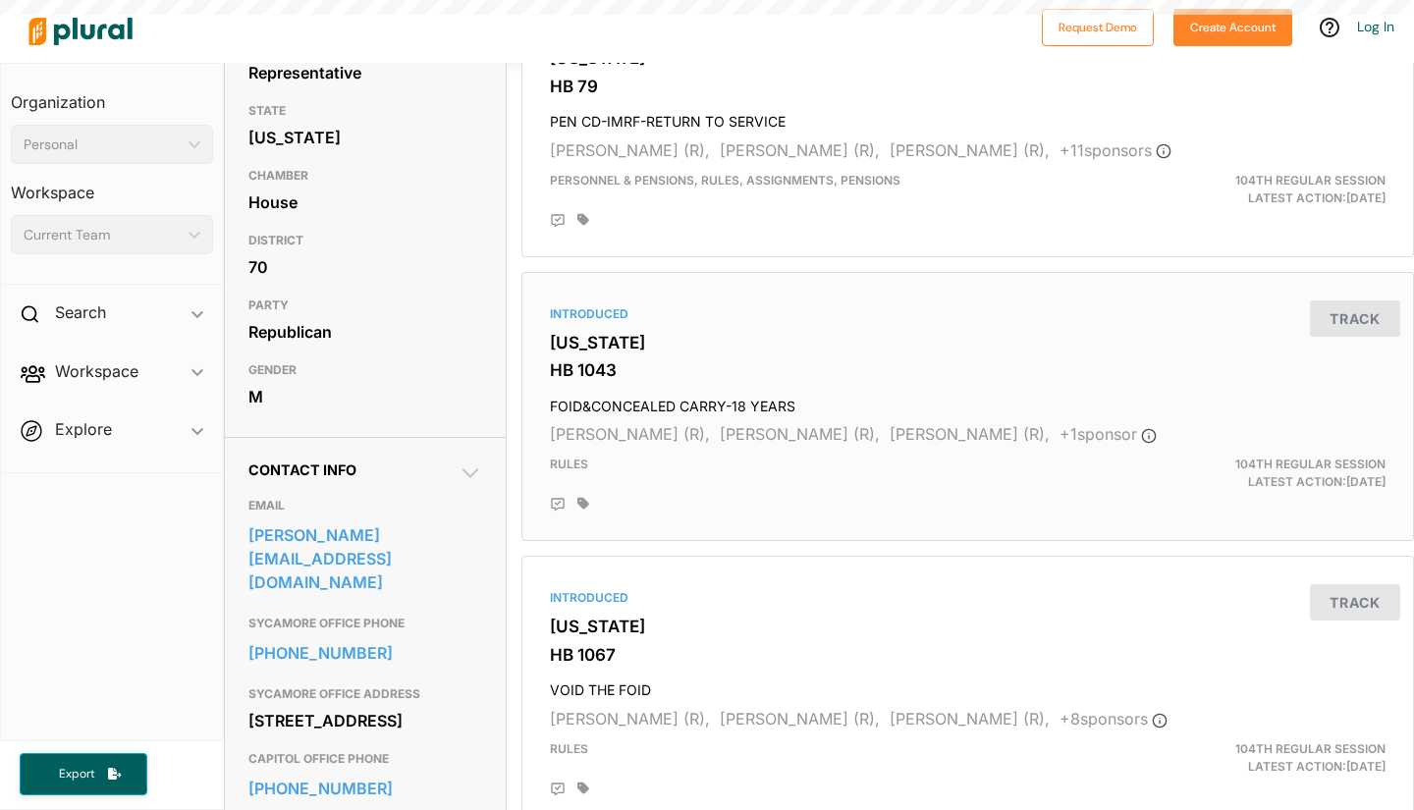
scroll to position [333, 0]
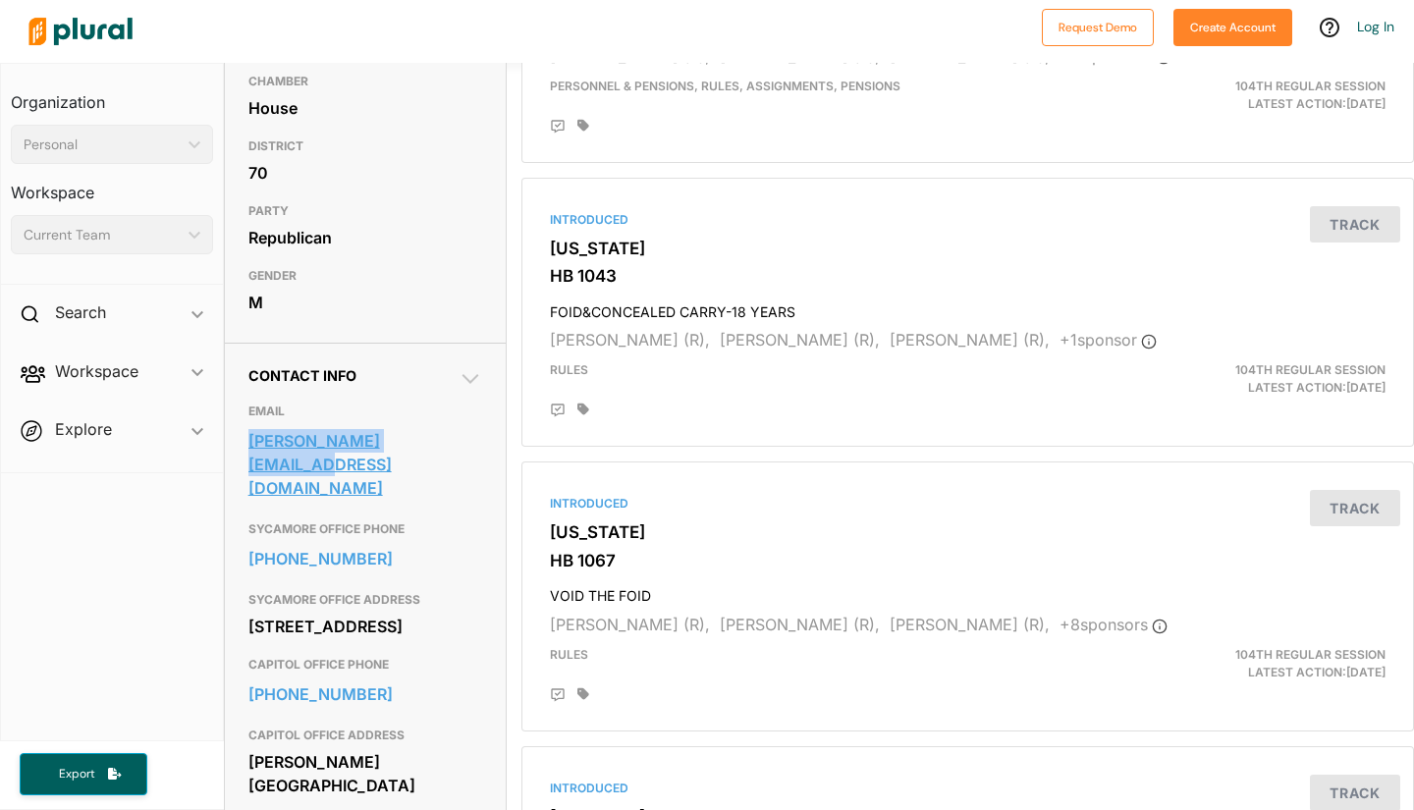
drag, startPoint x: 478, startPoint y: 491, endPoint x: 250, endPoint y: 483, distance: 228.0
click at [250, 483] on div "Contact Info EMAIL [PERSON_NAME][EMAIL_ADDRESS][DOMAIN_NAME] SYCAMORE OFFICE PH…" at bounding box center [365, 594] width 281 height 503
copy link "[PERSON_NAME][EMAIL_ADDRESS][DOMAIN_NAME]"
